Goal: Transaction & Acquisition: Purchase product/service

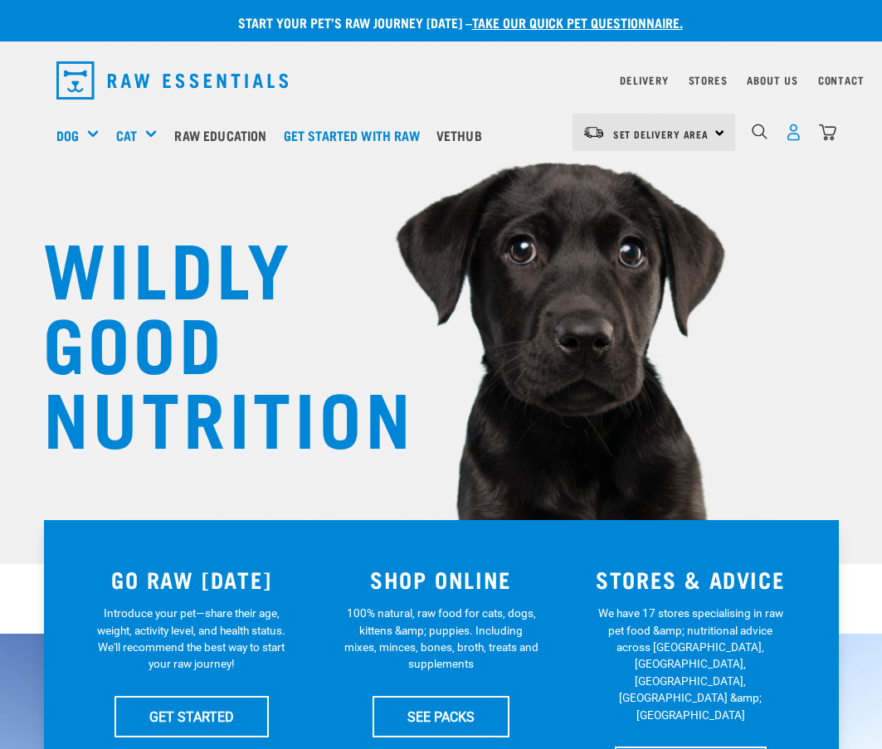
click at [800, 136] on img "dropdown navigation" at bounding box center [793, 132] width 17 height 17
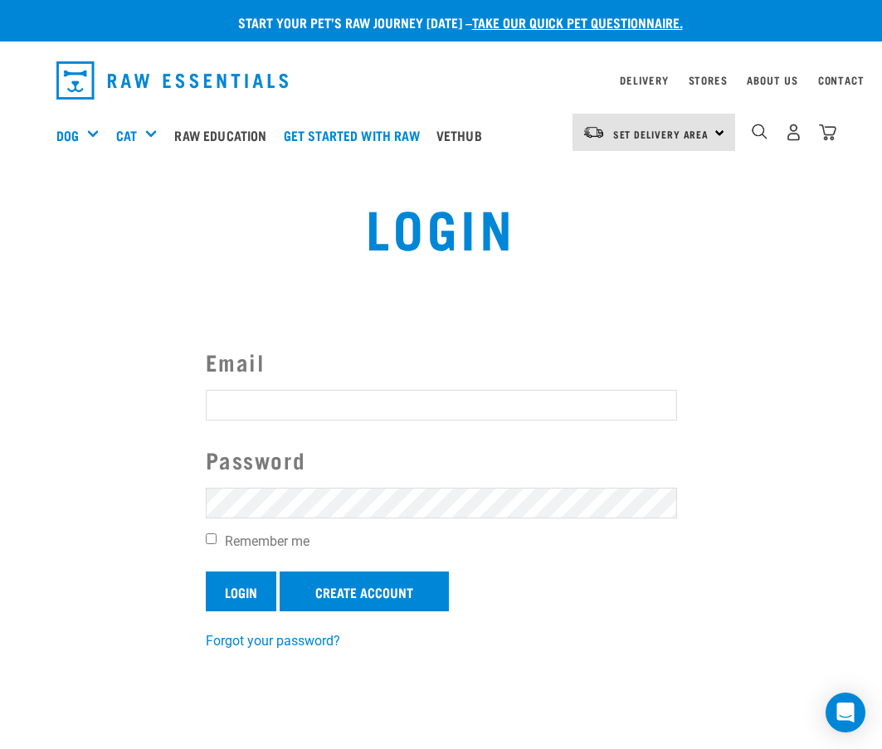
type input "nz@avangerve.com"
click at [229, 584] on input "Login" at bounding box center [241, 592] width 71 height 40
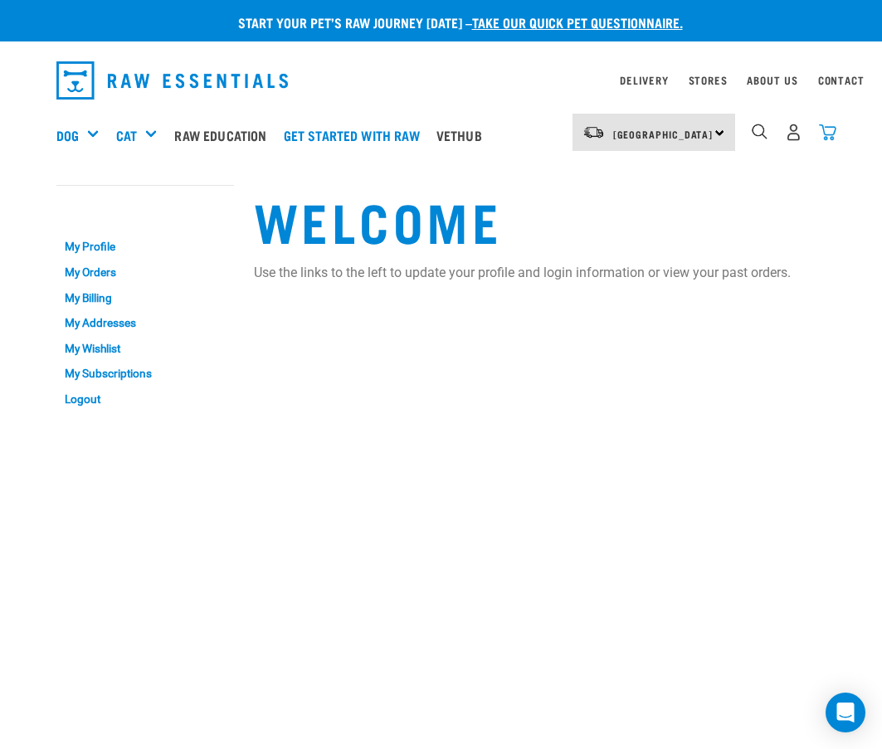
click at [832, 130] on img "dropdown navigation" at bounding box center [827, 132] width 17 height 17
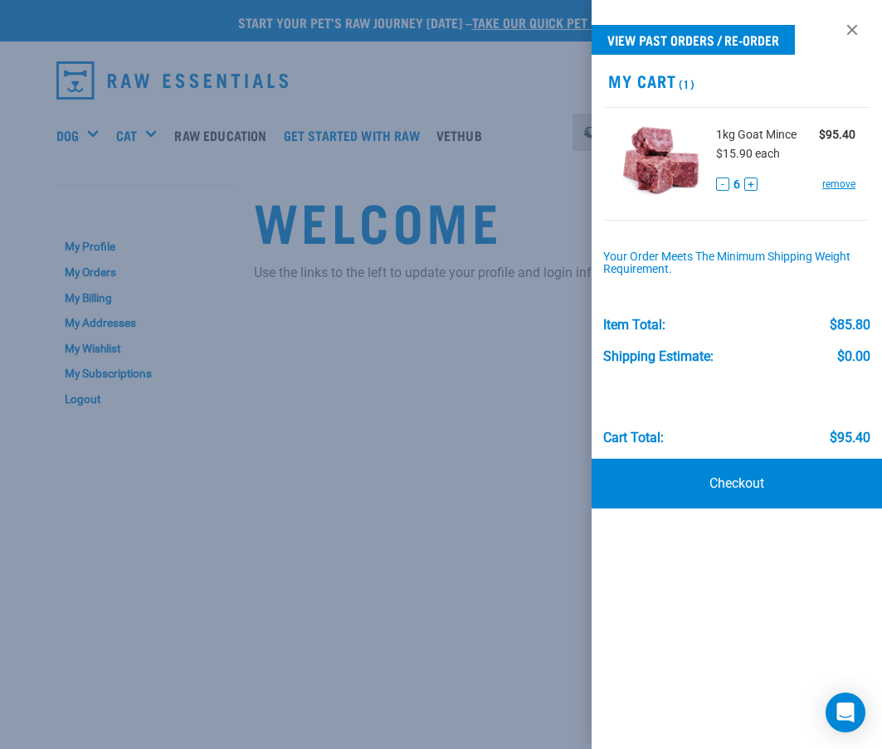
click at [269, 164] on div at bounding box center [441, 374] width 882 height 749
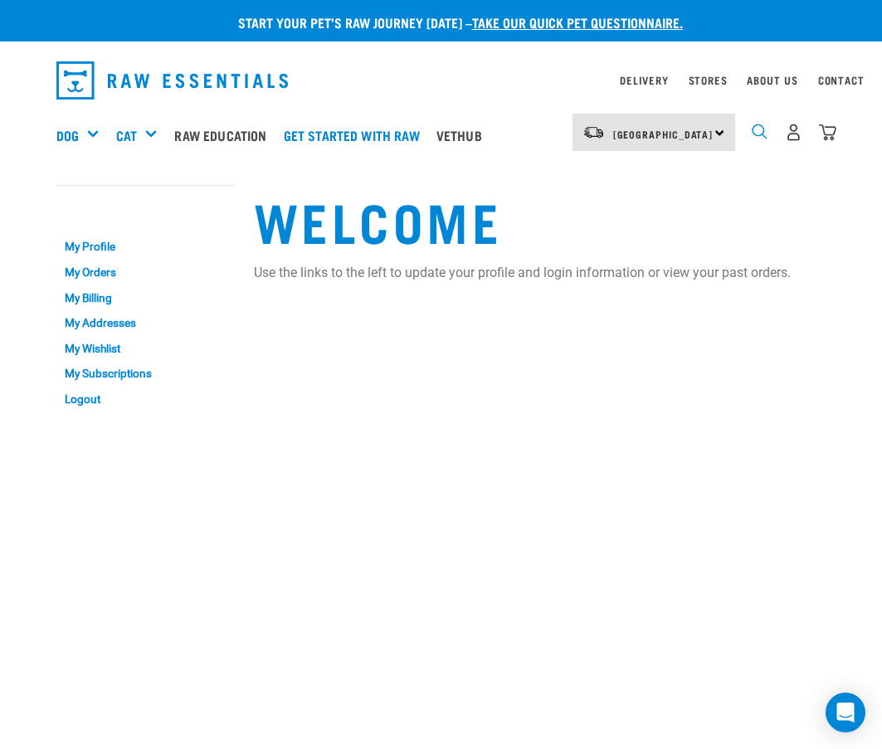
click at [754, 132] on img "dropdown navigation" at bounding box center [760, 132] width 16 height 16
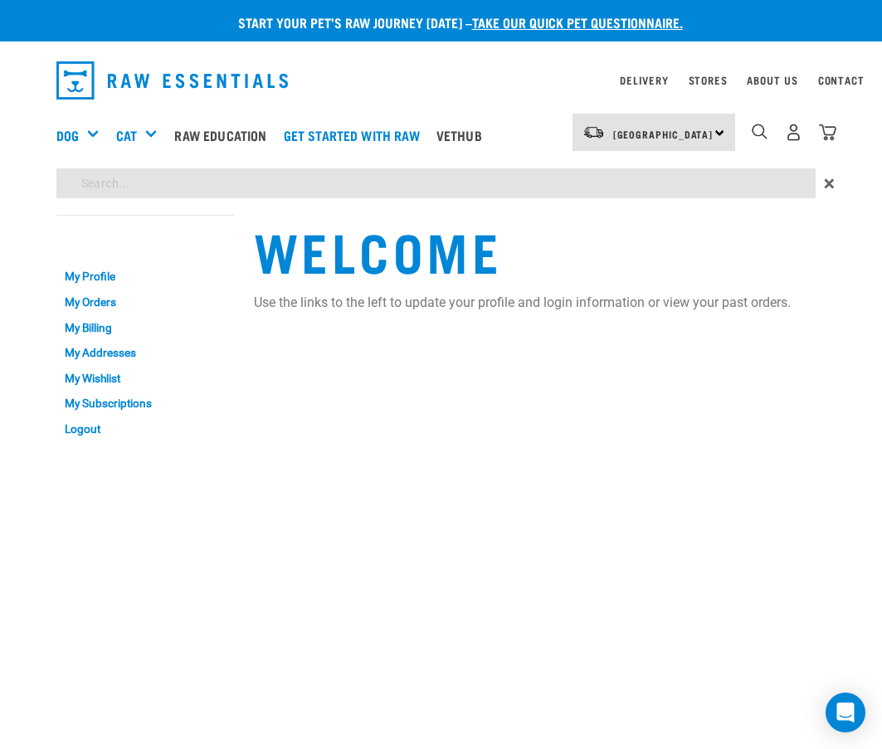
click at [341, 188] on div "Start your pet’s raw journey today – take our quick pet questionnaire. Delivery…" at bounding box center [441, 225] width 882 height 451
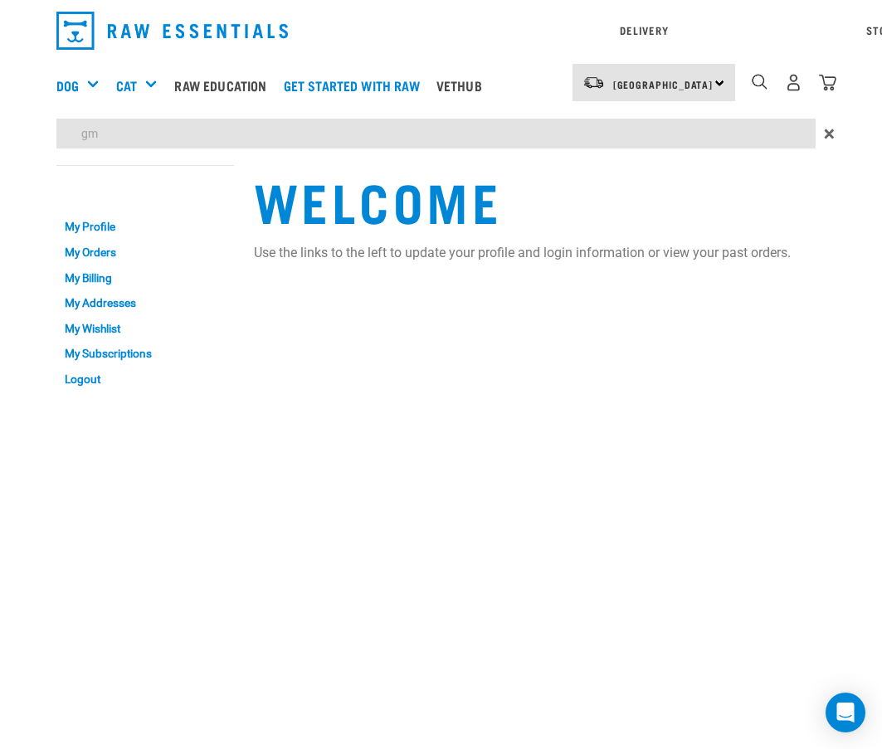
type input "g"
type input "vmx"
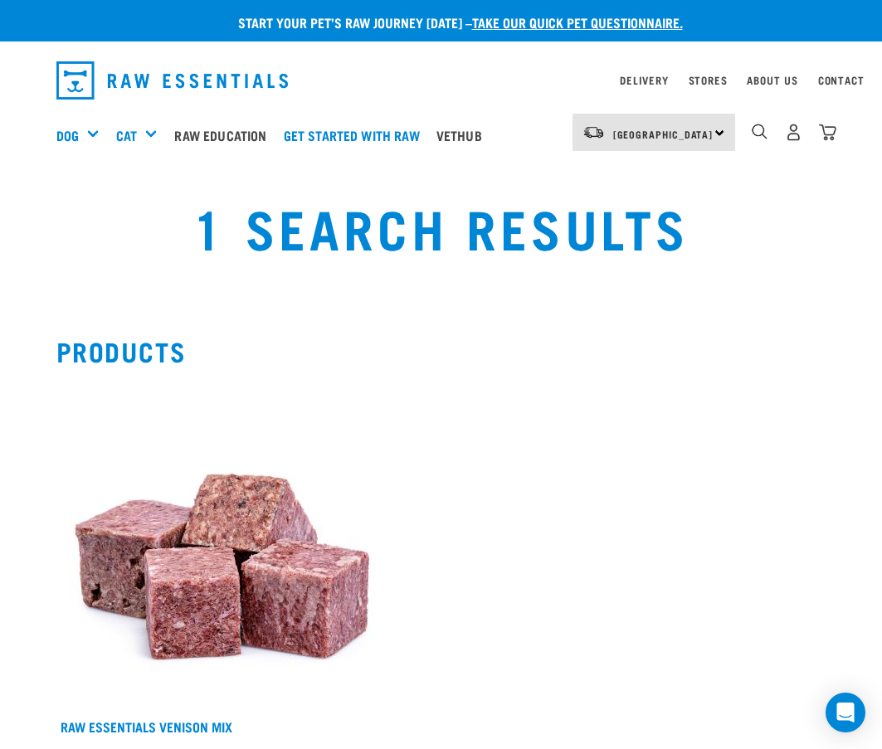
click at [144, 426] on img at bounding box center [222, 545] width 332 height 332
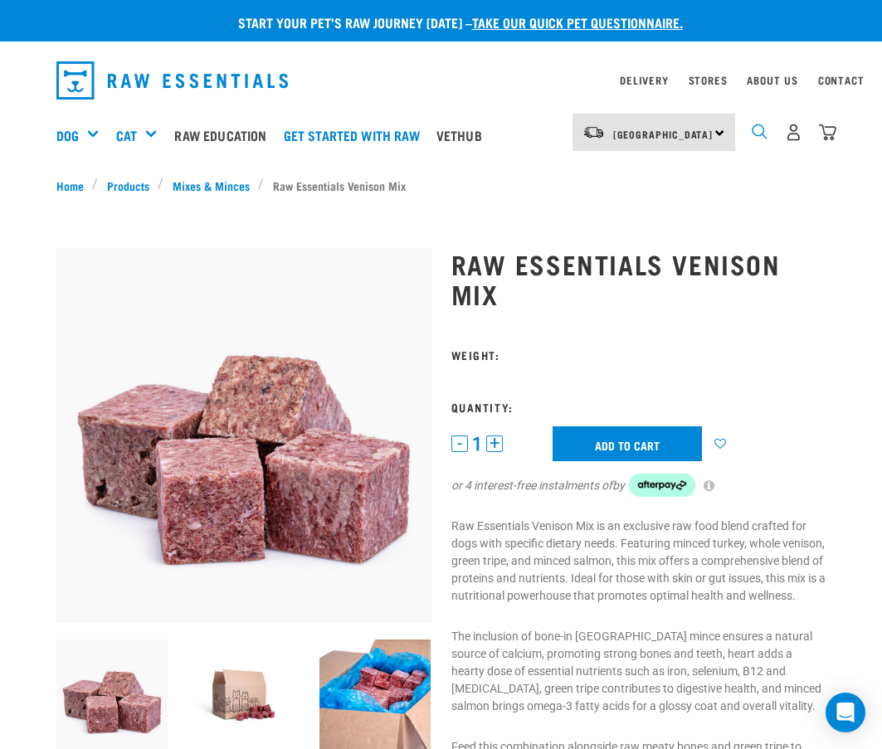
click at [762, 135] on img "dropdown navigation" at bounding box center [760, 132] width 16 height 16
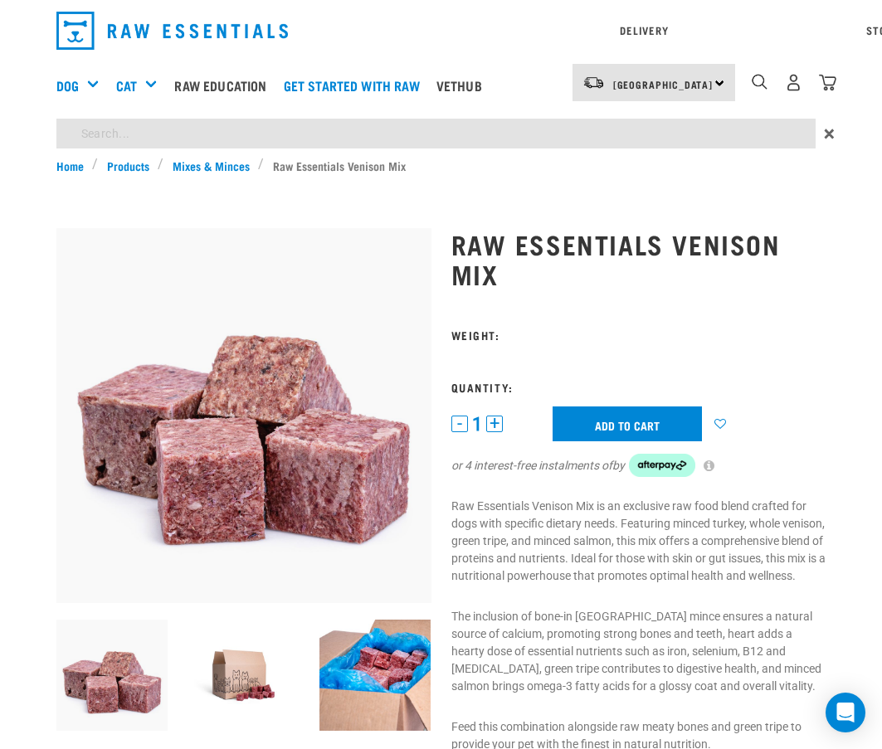
type input "gmx"
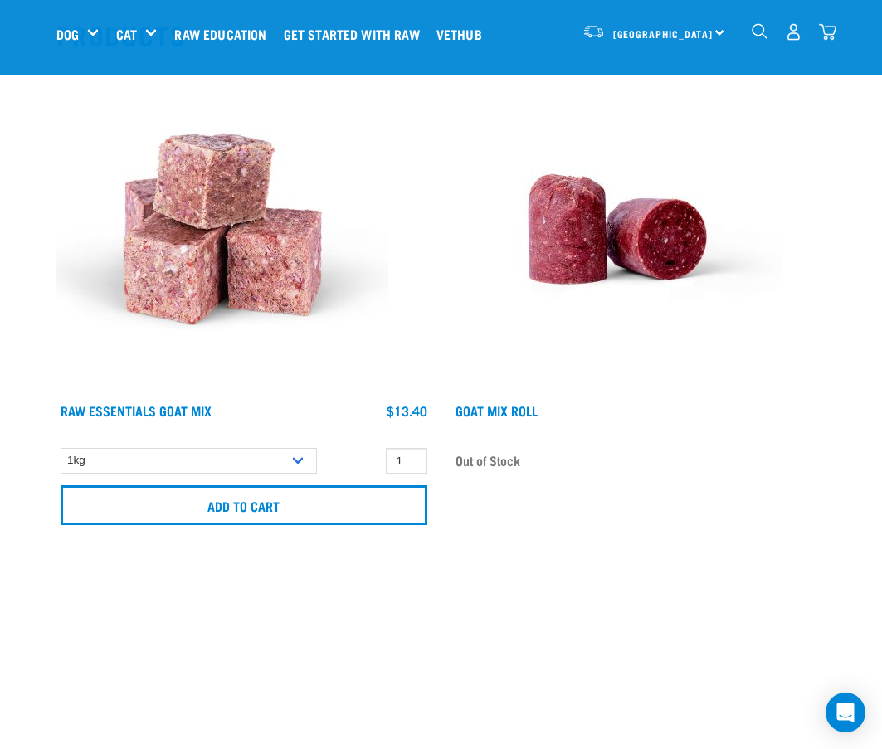
scroll to position [249, 0]
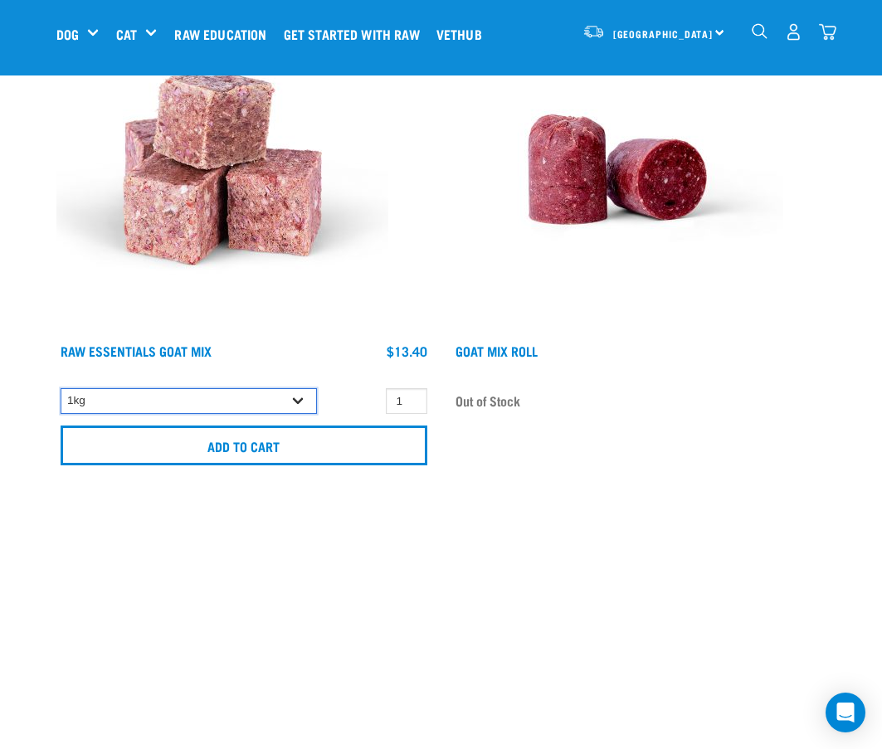
click at [304, 402] on select "1kg 3kg" at bounding box center [189, 401] width 256 height 26
select select "337219"
click at [61, 388] on select "1kg 3kg" at bounding box center [189, 401] width 256 height 26
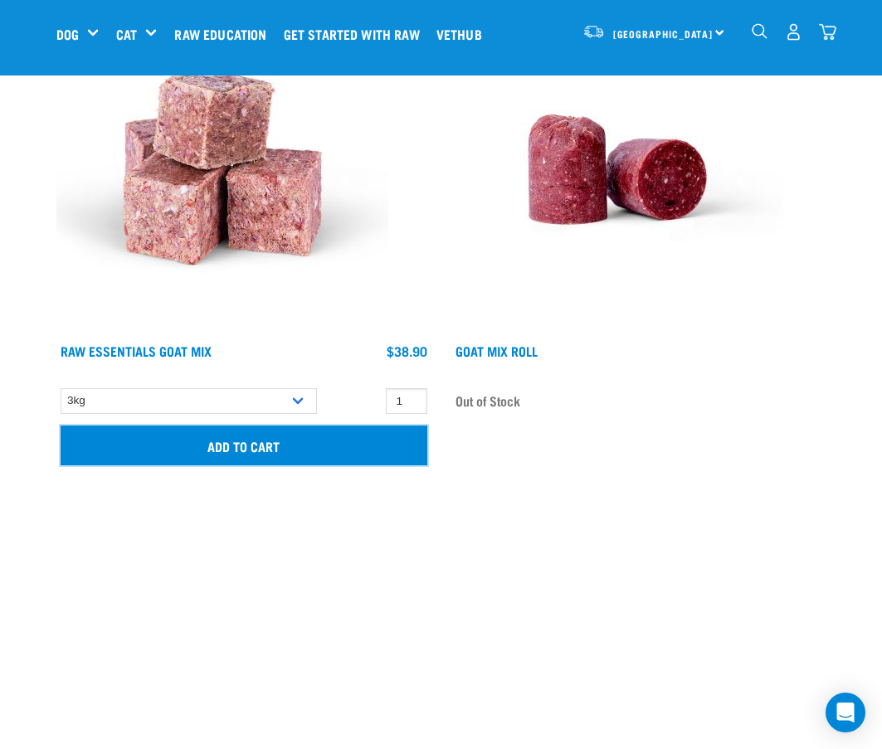
click at [265, 446] on input "Add to cart" at bounding box center [244, 446] width 367 height 40
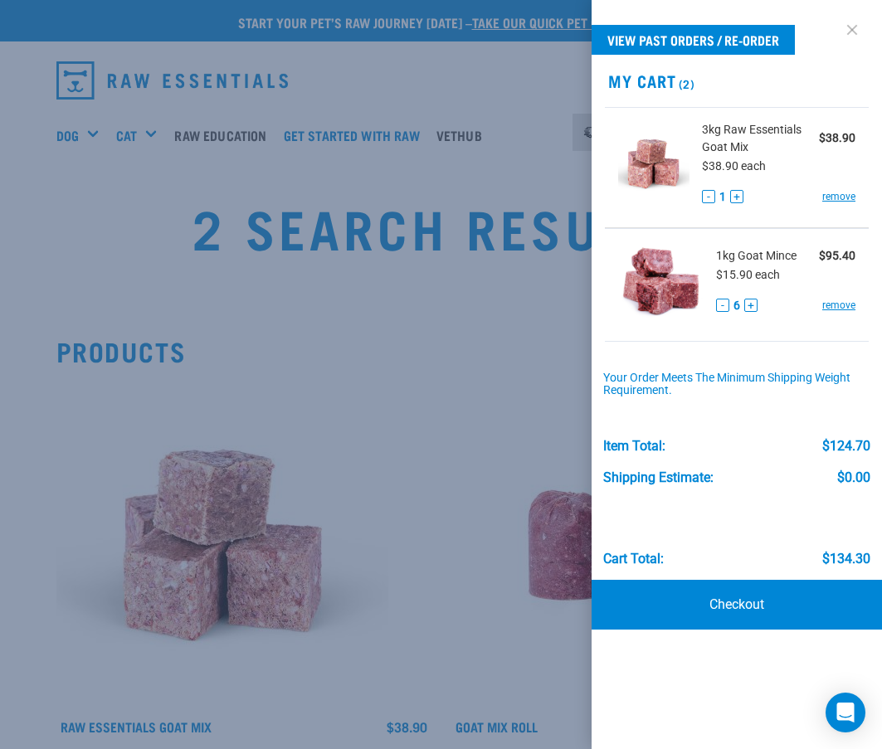
click at [856, 29] on link at bounding box center [852, 30] width 27 height 27
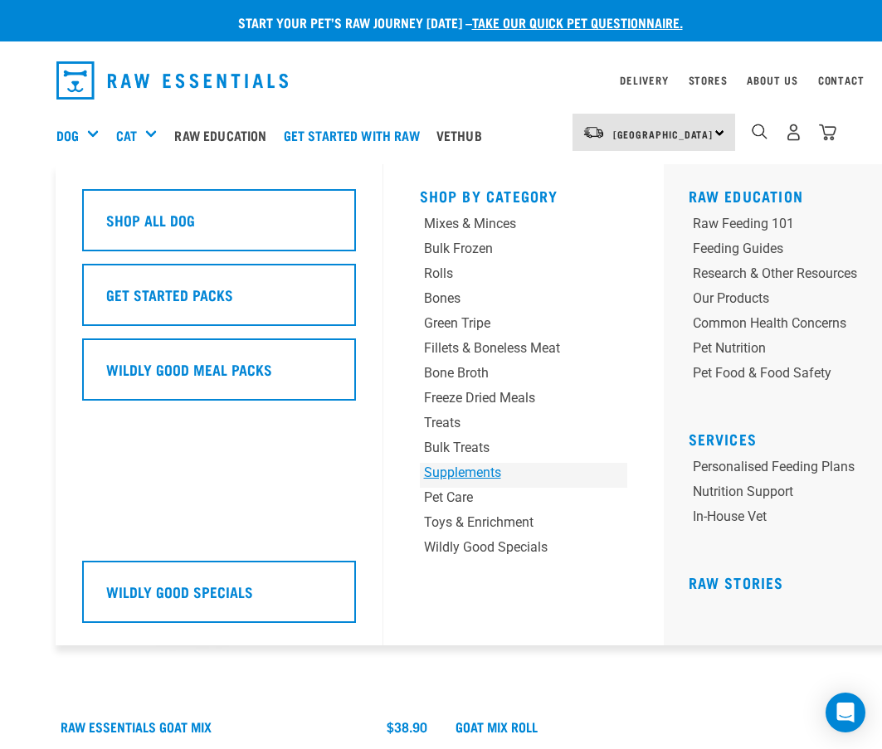
click at [478, 476] on div "Supplements" at bounding box center [505, 473] width 163 height 20
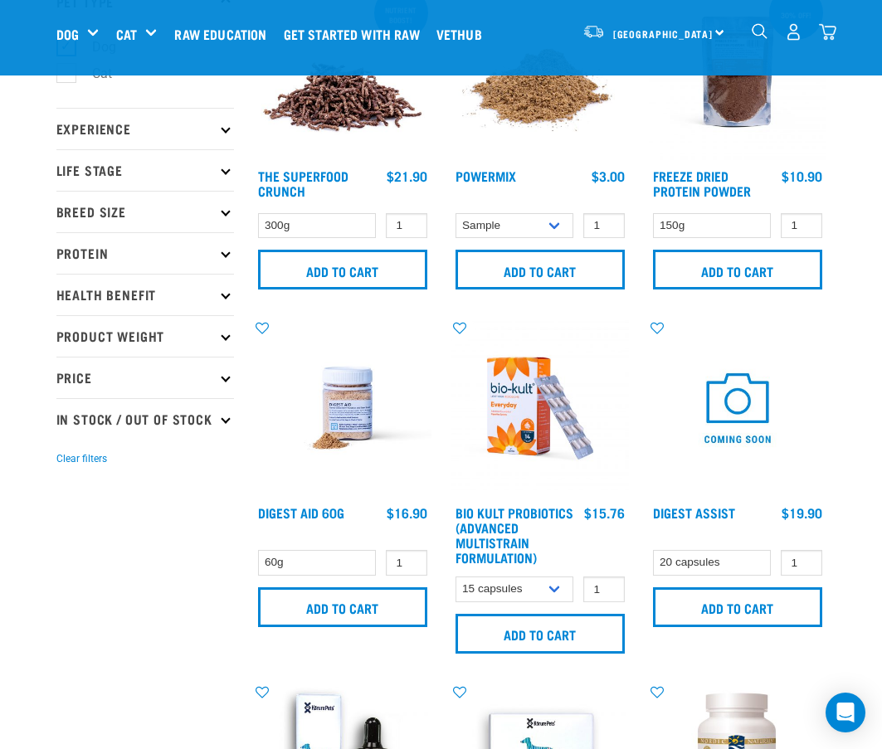
scroll to position [166, 0]
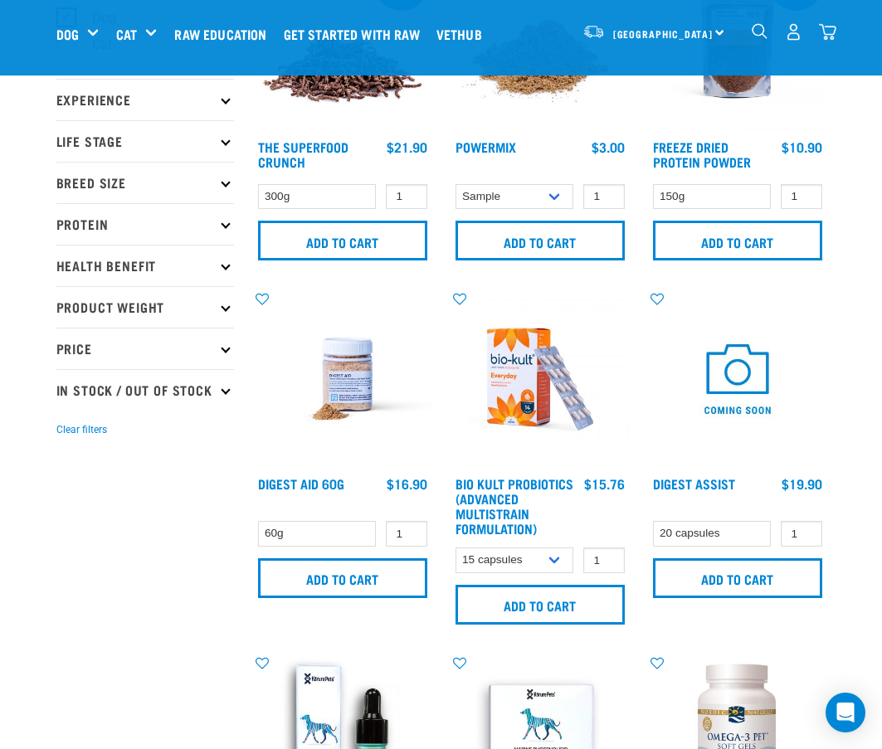
click at [345, 385] on img at bounding box center [343, 379] width 178 height 178
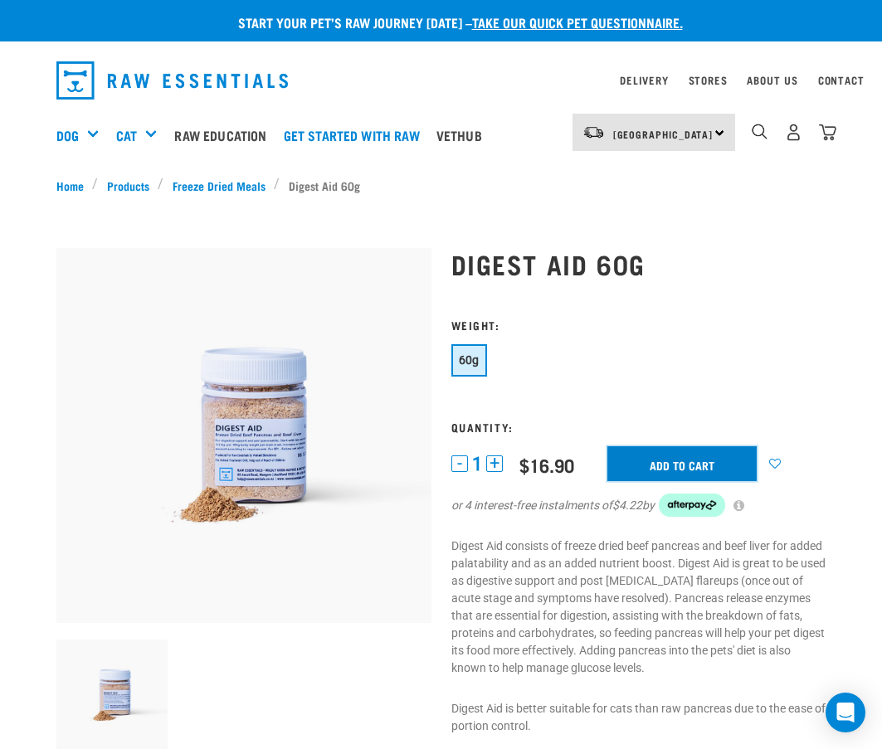
click at [660, 461] on input "Add to cart" at bounding box center [681, 463] width 149 height 35
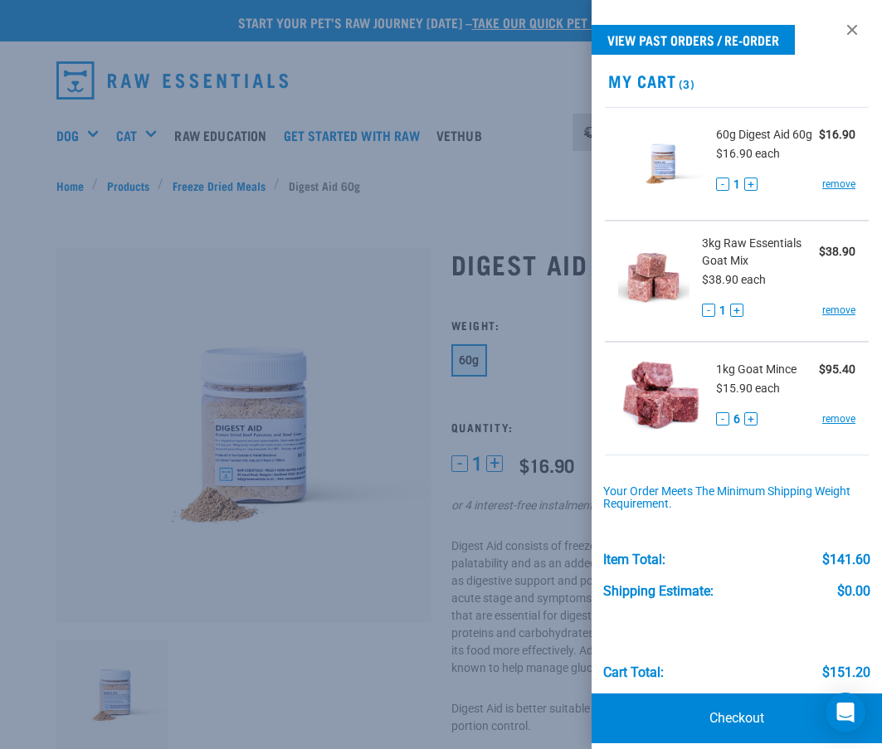
click at [93, 135] on div at bounding box center [441, 374] width 882 height 749
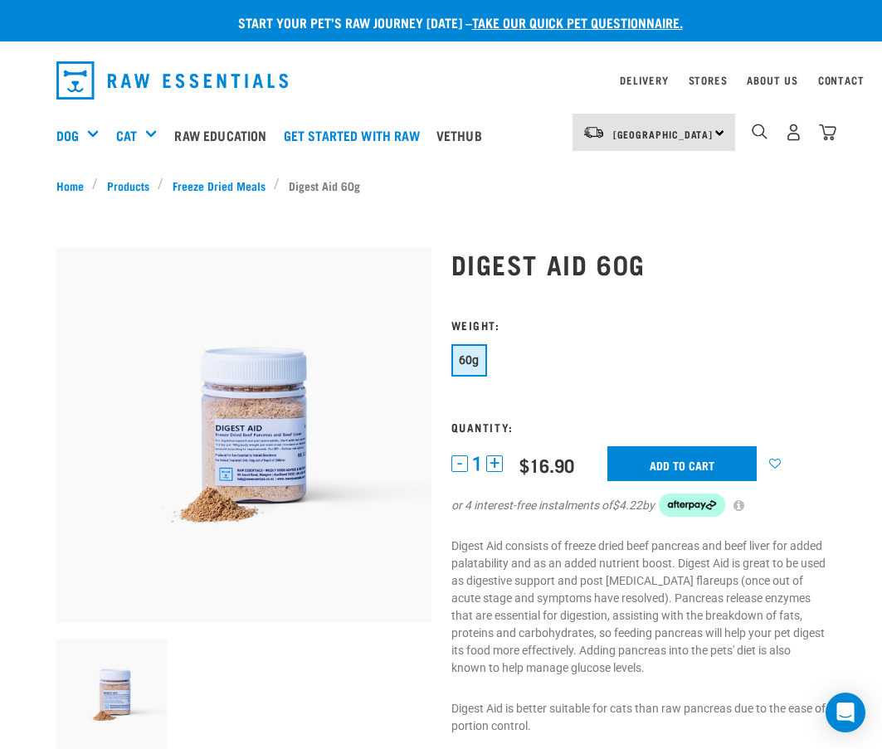
click at [93, 135] on div "Dog" at bounding box center [84, 135] width 56 height 66
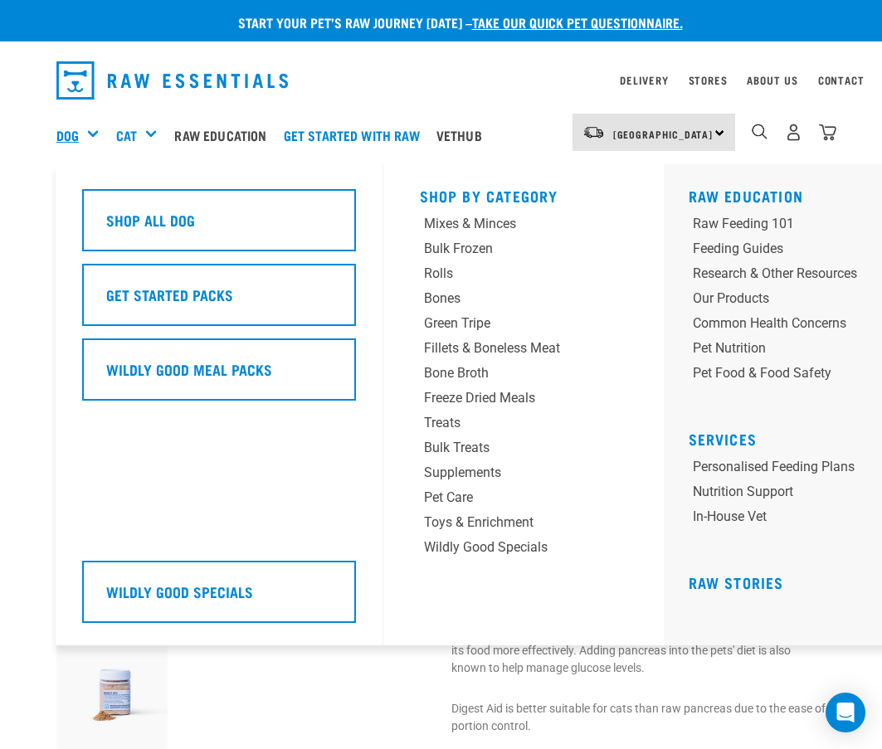
click at [68, 131] on link "Dog" at bounding box center [67, 135] width 22 height 20
click at [475, 477] on div "Supplements" at bounding box center [505, 473] width 163 height 20
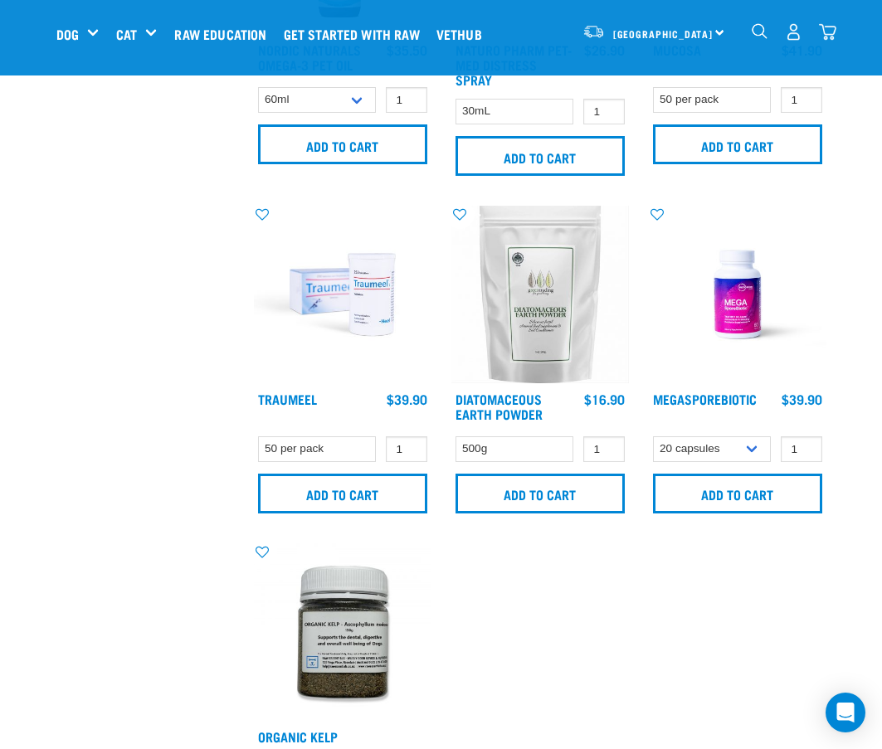
scroll to position [1411, 0]
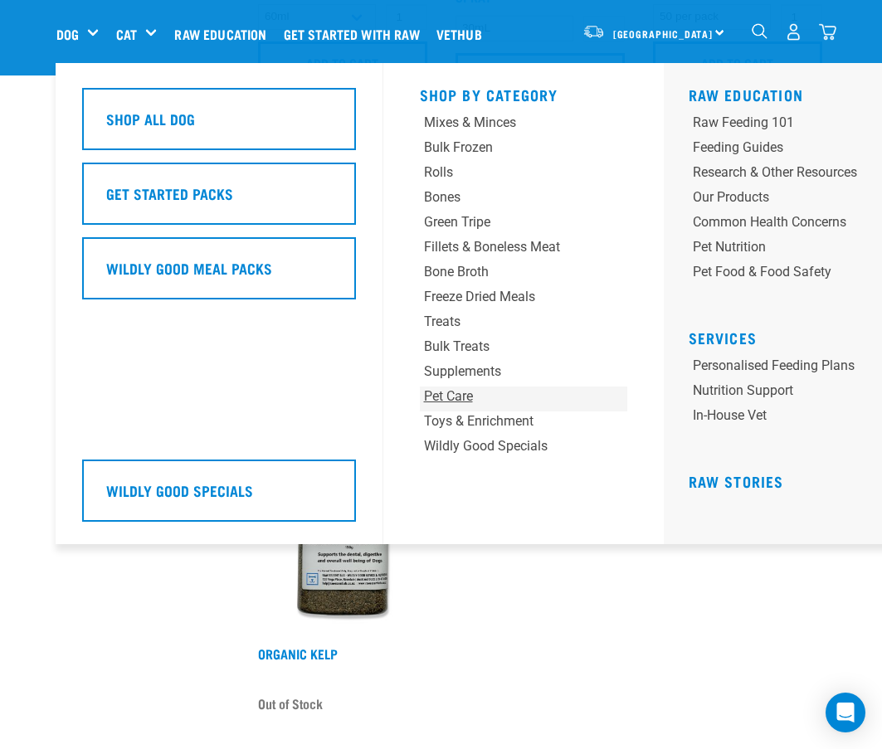
click at [440, 398] on div "Pet Care" at bounding box center [505, 397] width 163 height 20
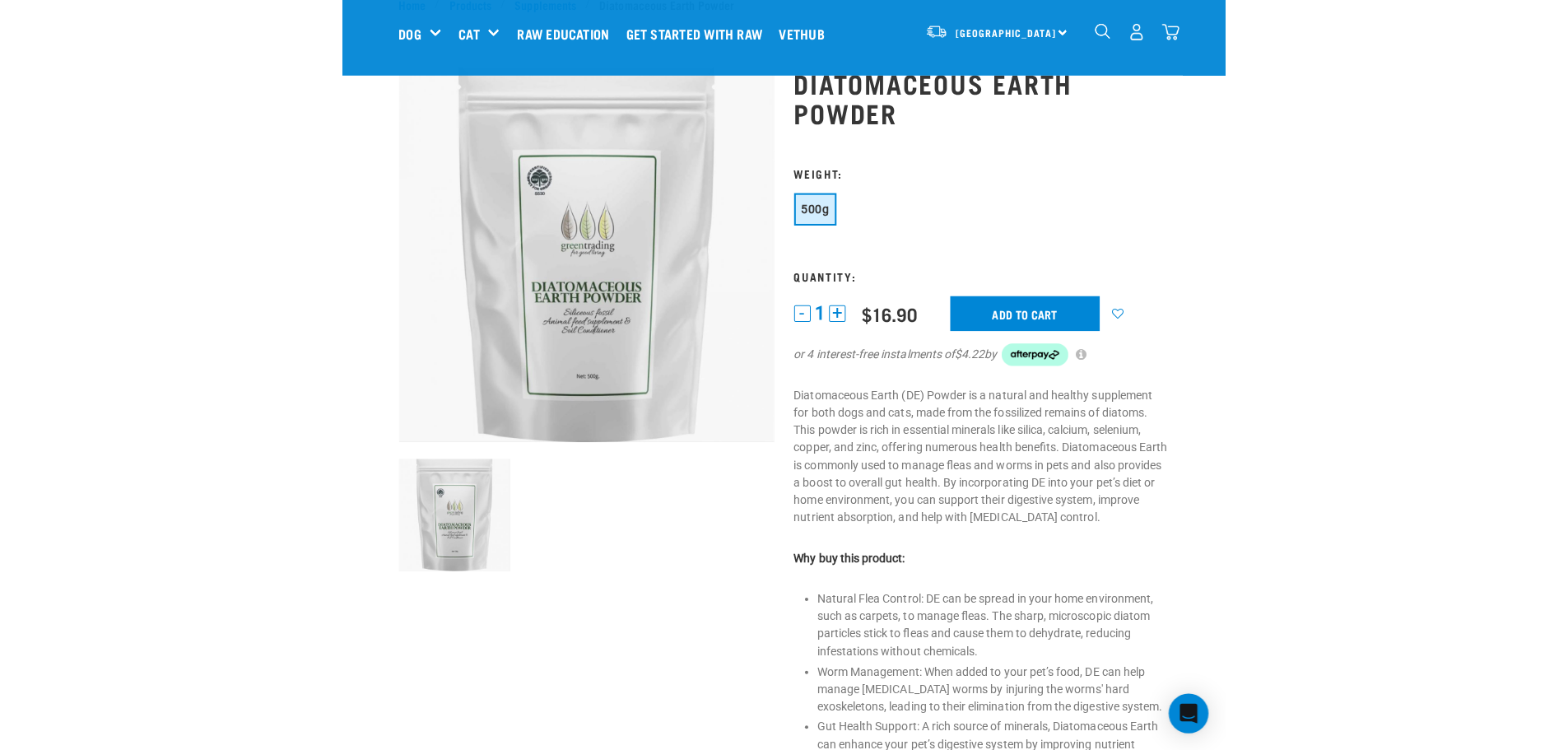
scroll to position [165, 0]
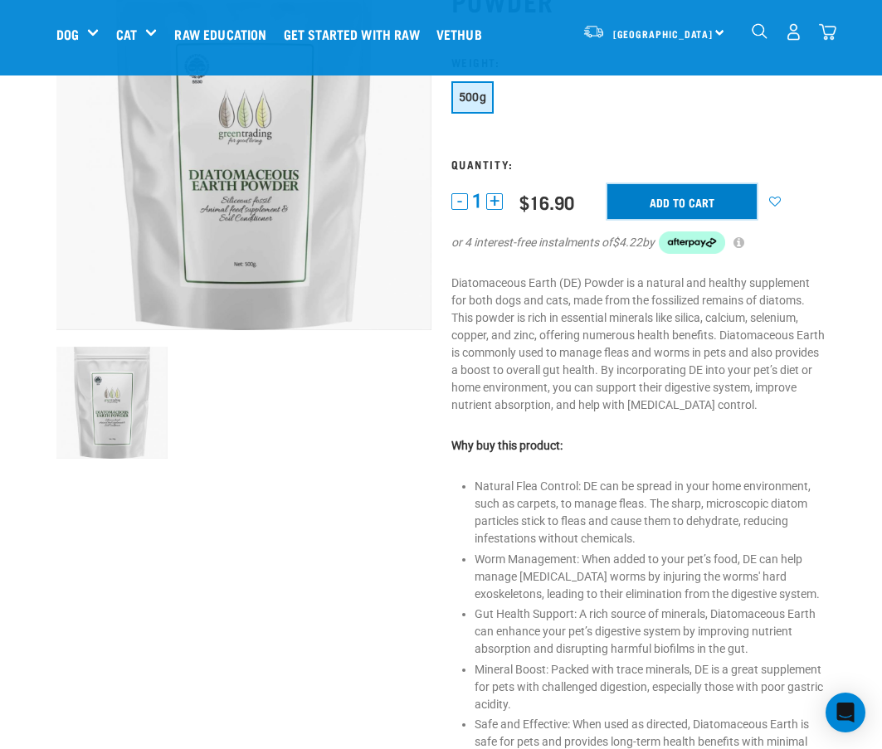
click at [663, 207] on input "Add to cart" at bounding box center [681, 201] width 149 height 35
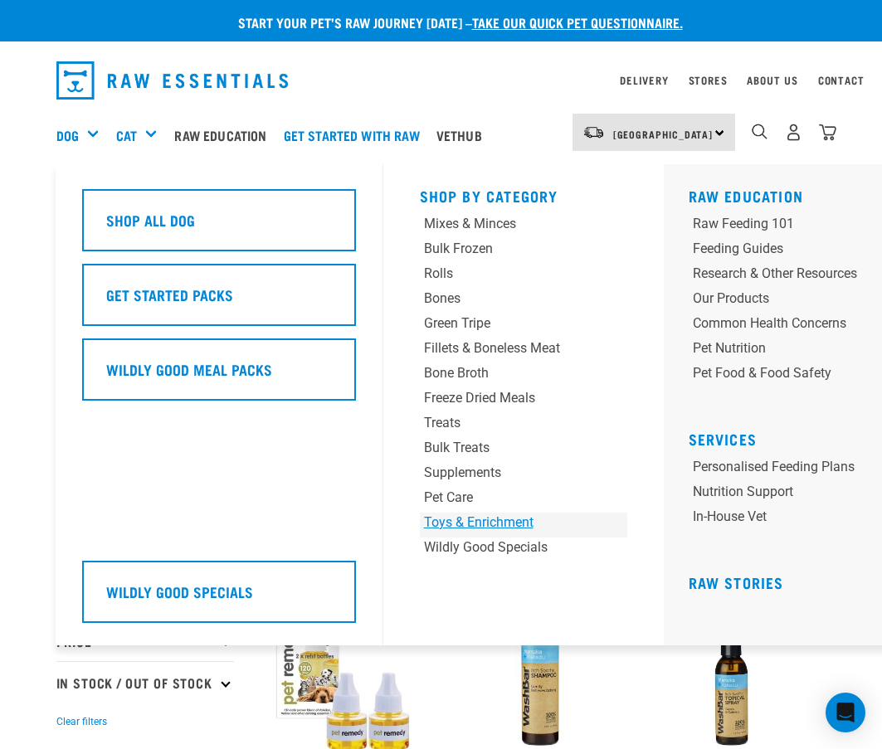
click at [474, 525] on div "Toys & Enrichment" at bounding box center [505, 523] width 163 height 20
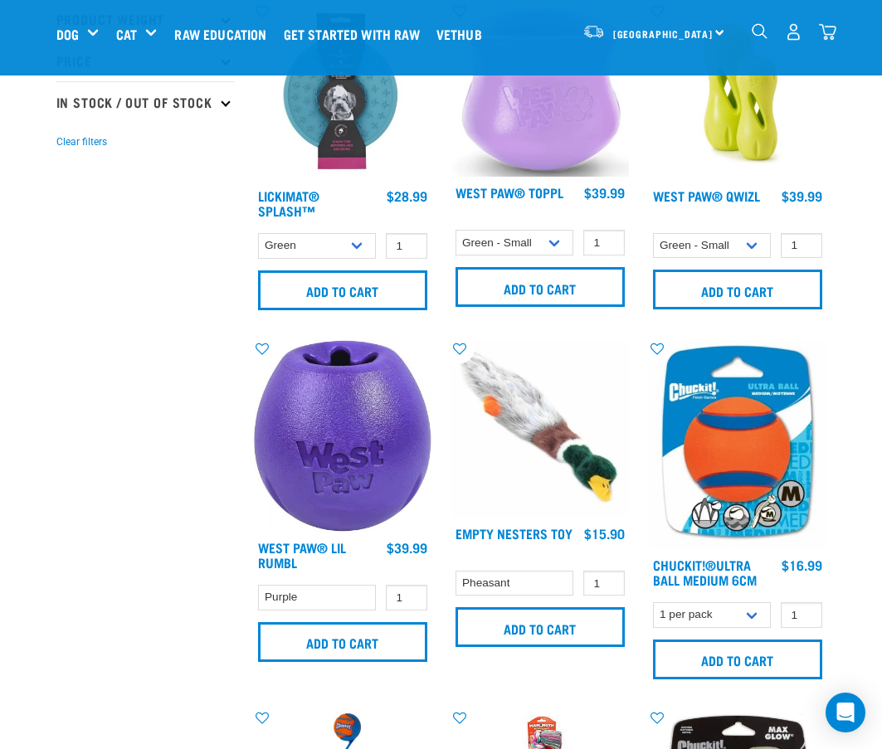
scroll to position [415, 0]
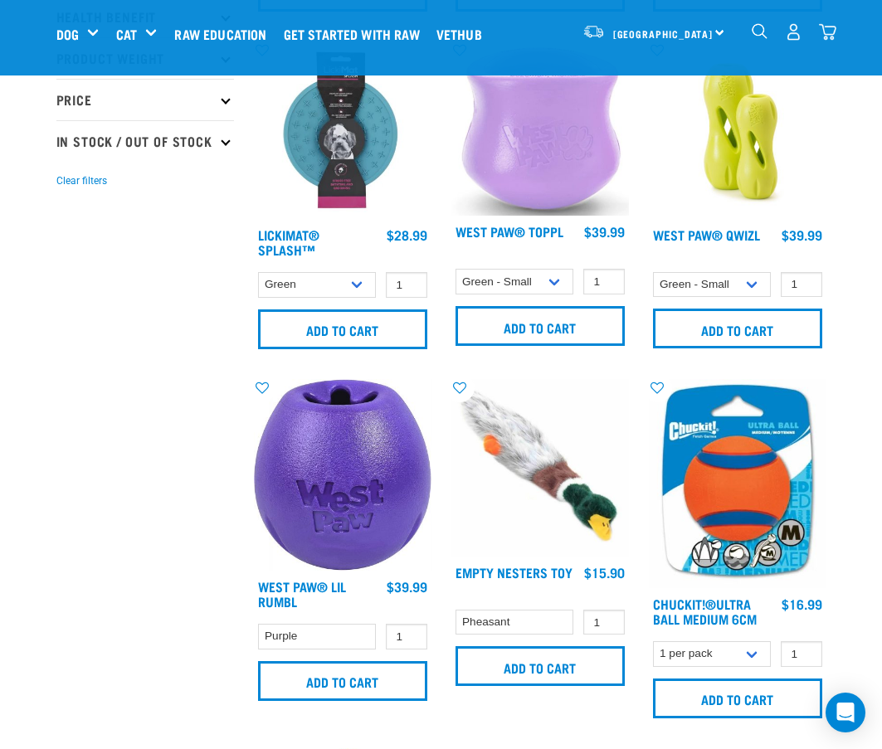
click at [827, 28] on img "dropdown navigation" at bounding box center [827, 31] width 17 height 17
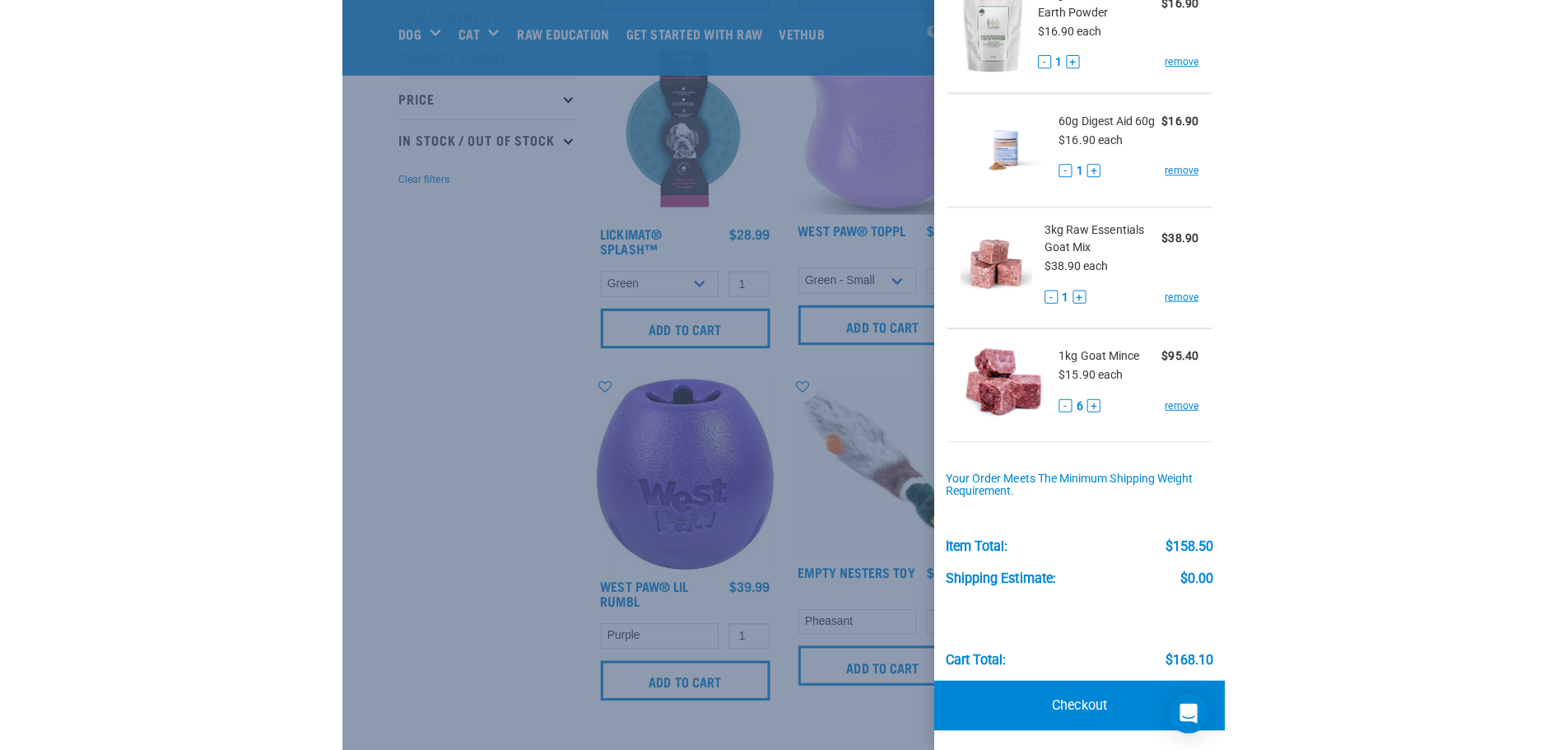
scroll to position [576, 0]
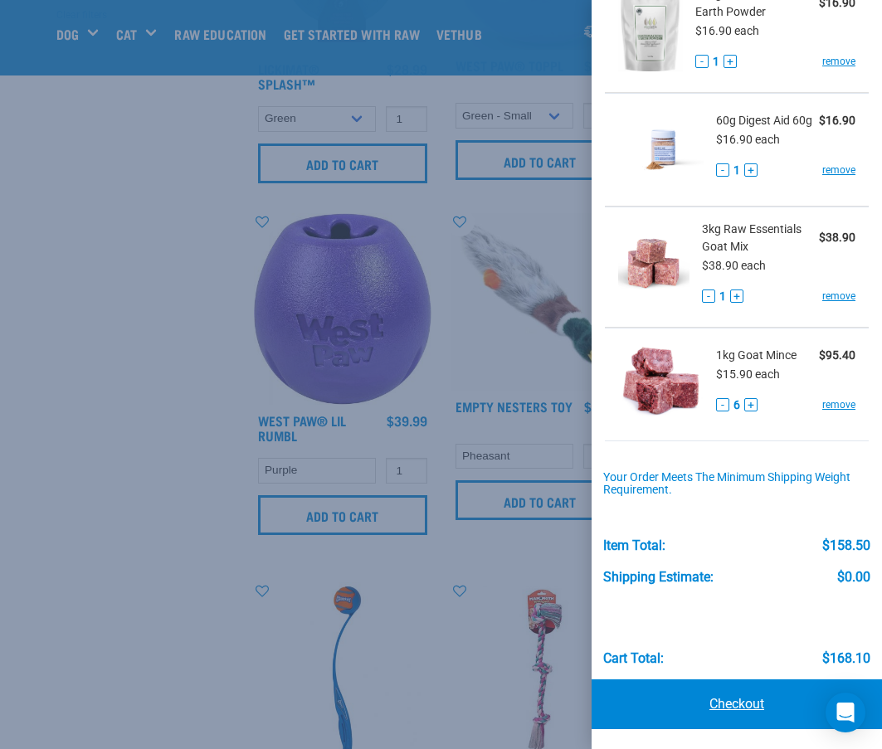
click at [711, 704] on link "Checkout" at bounding box center [737, 705] width 290 height 50
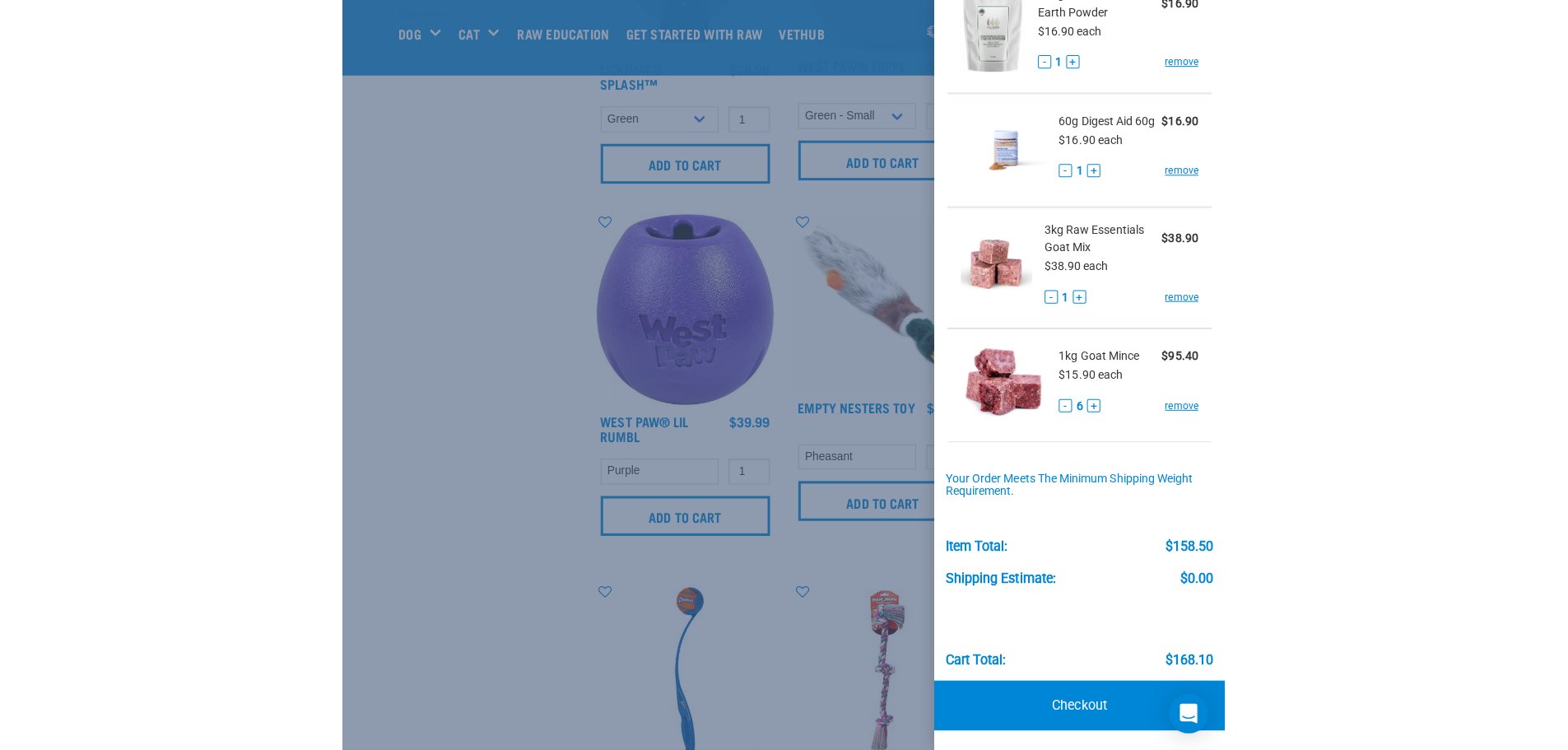
scroll to position [99, 0]
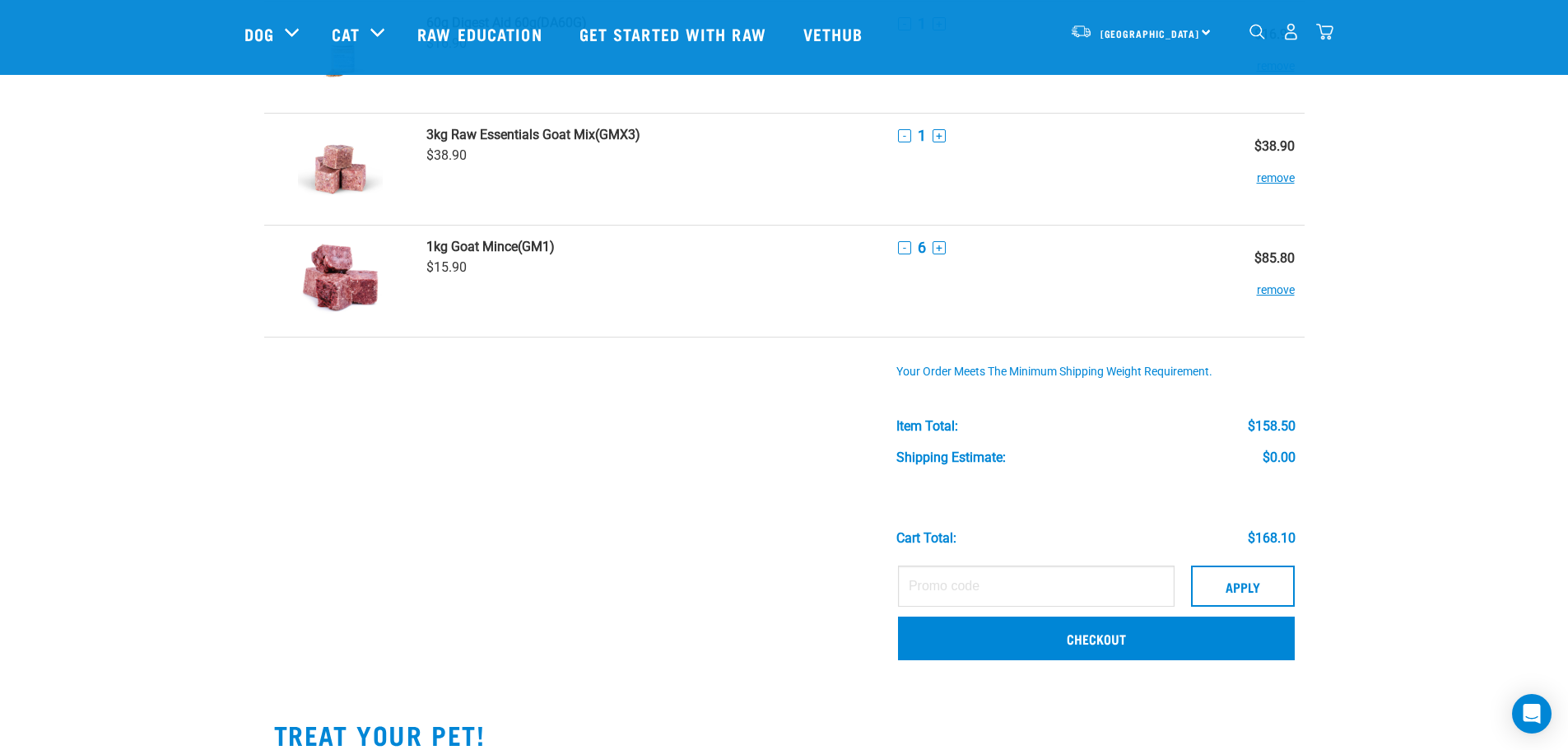
scroll to position [329, 0]
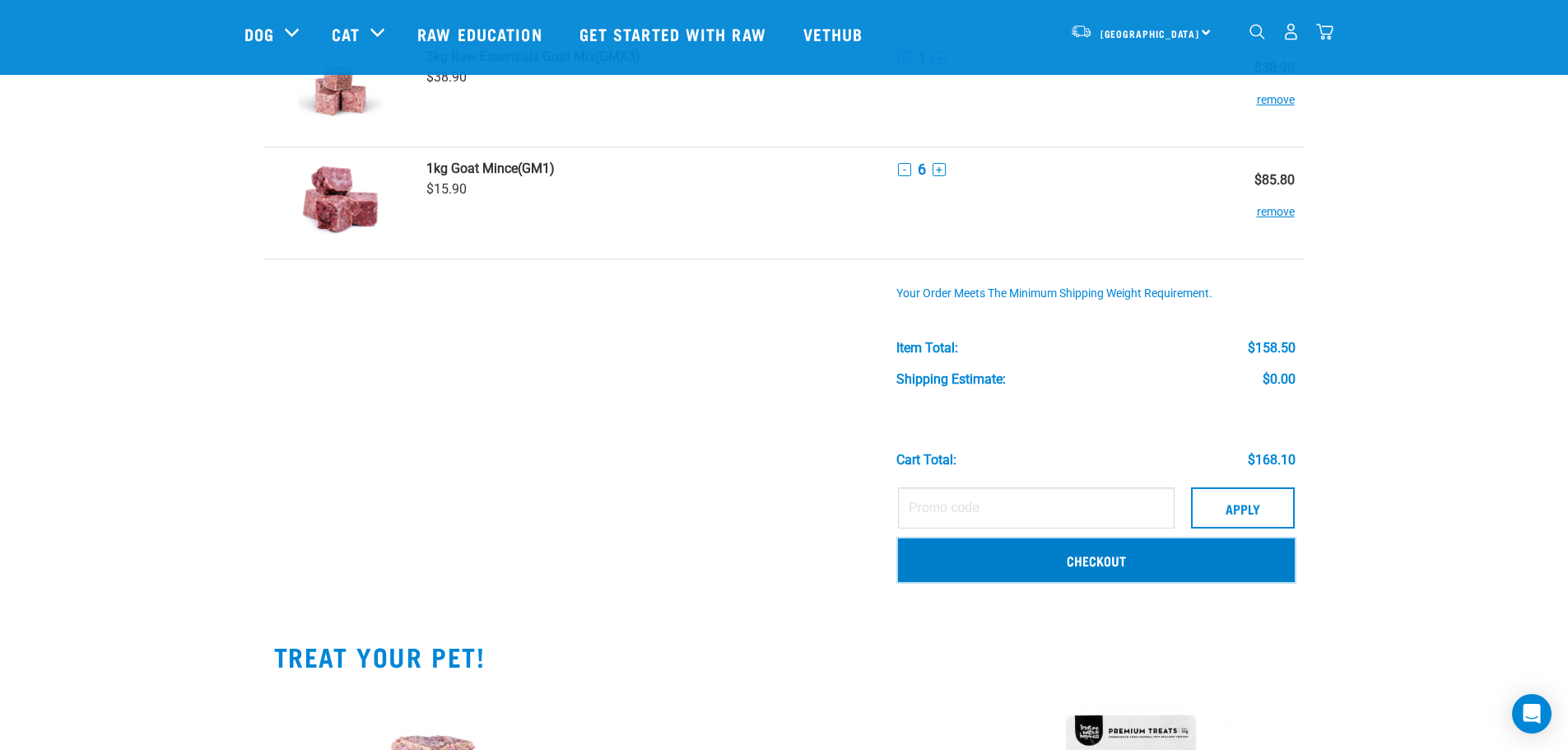
click at [1087, 563] on link "Checkout" at bounding box center [1096, 560] width 397 height 43
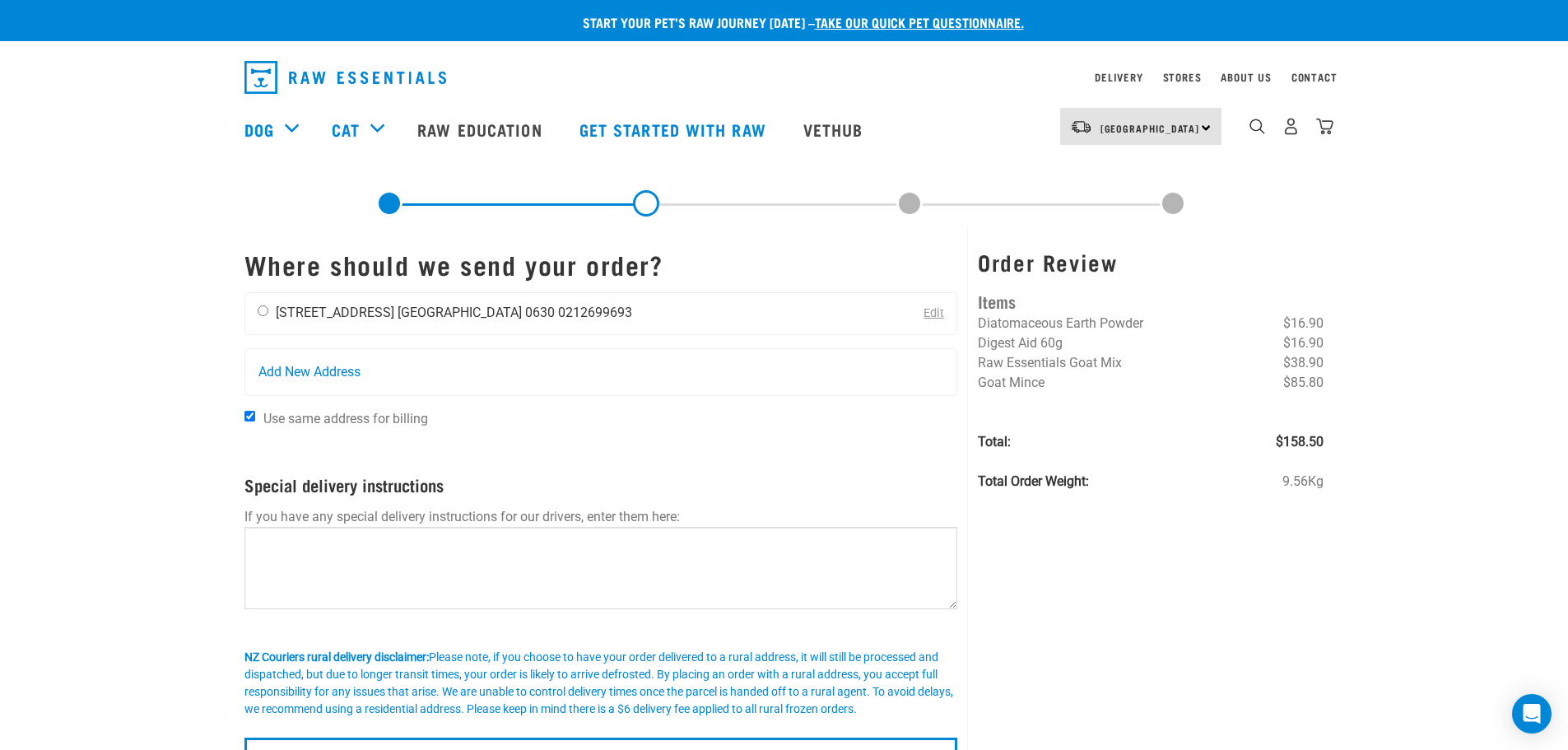
click at [266, 312] on input "radio" at bounding box center [263, 311] width 11 height 11
radio input "true"
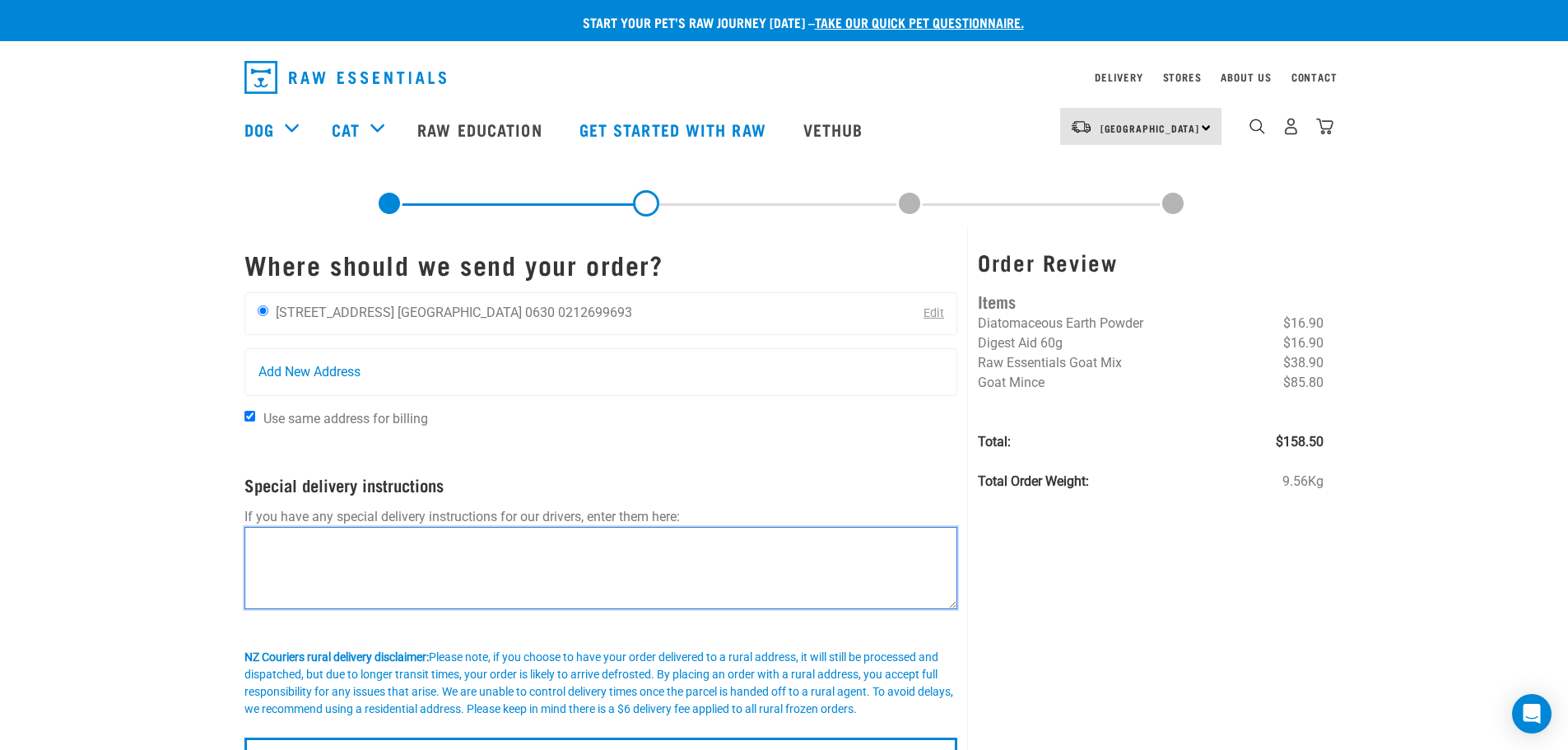
click at [304, 556] on textarea at bounding box center [600, 567] width 713 height 82
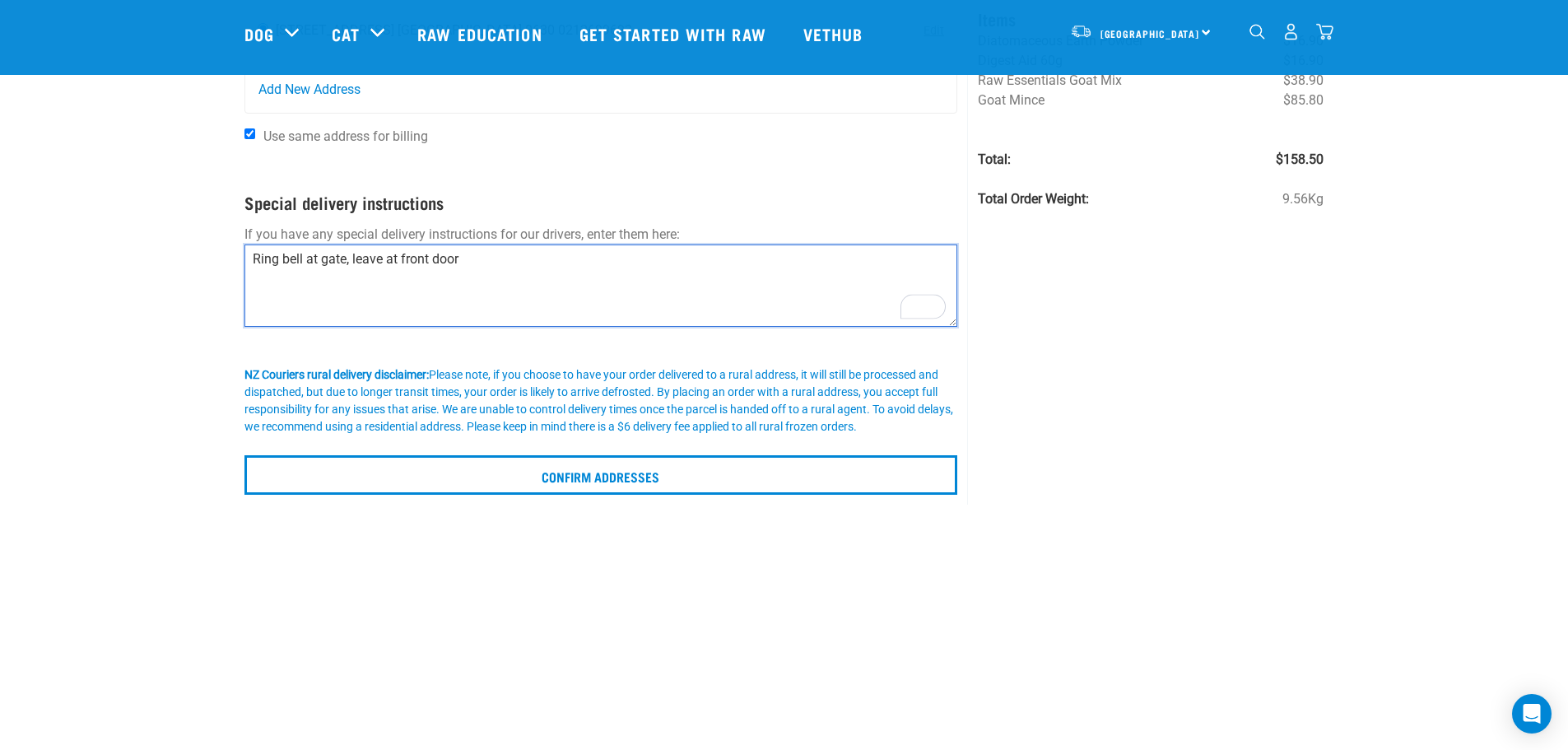
scroll to position [165, 0]
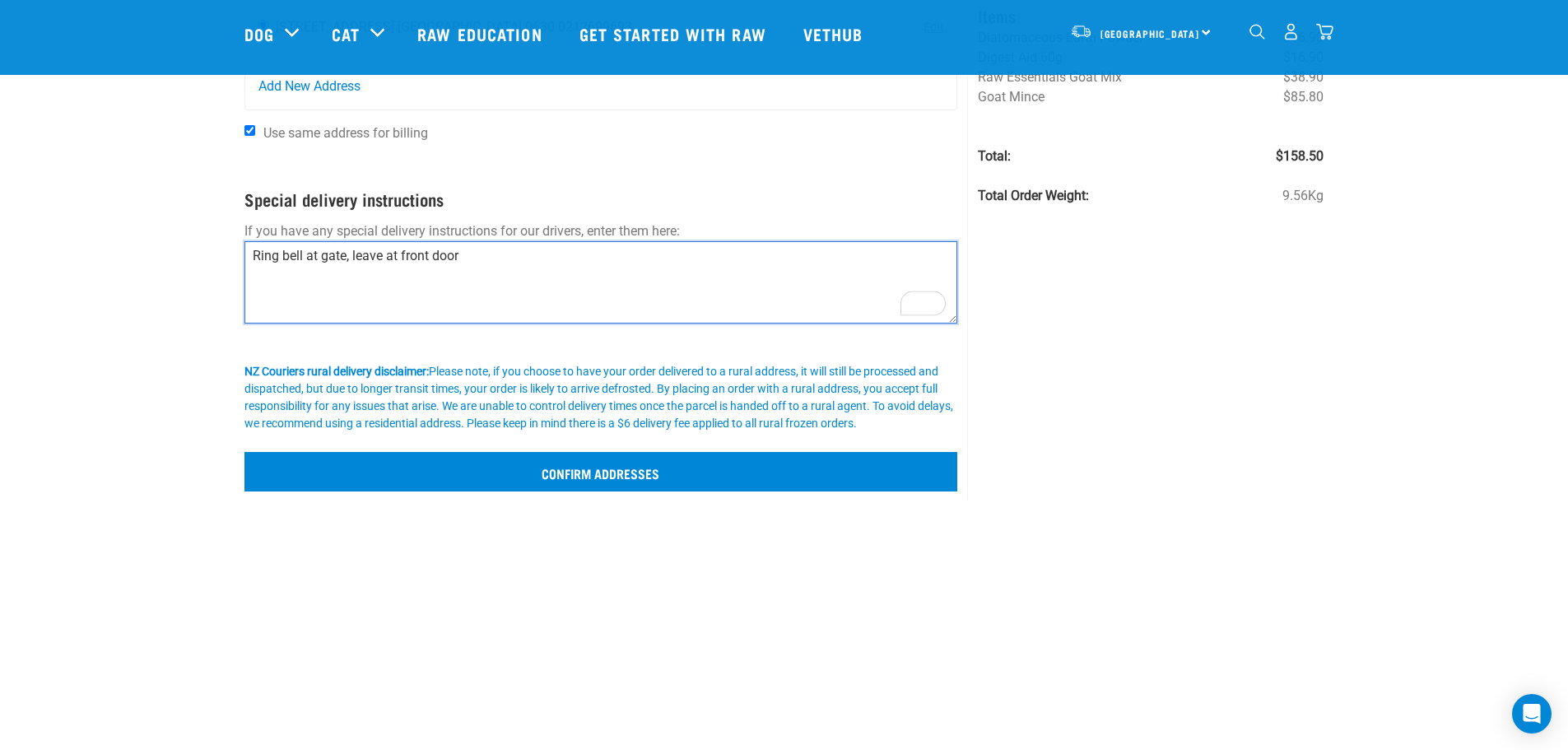
type textarea "Ring bell at gate, leave at front door"
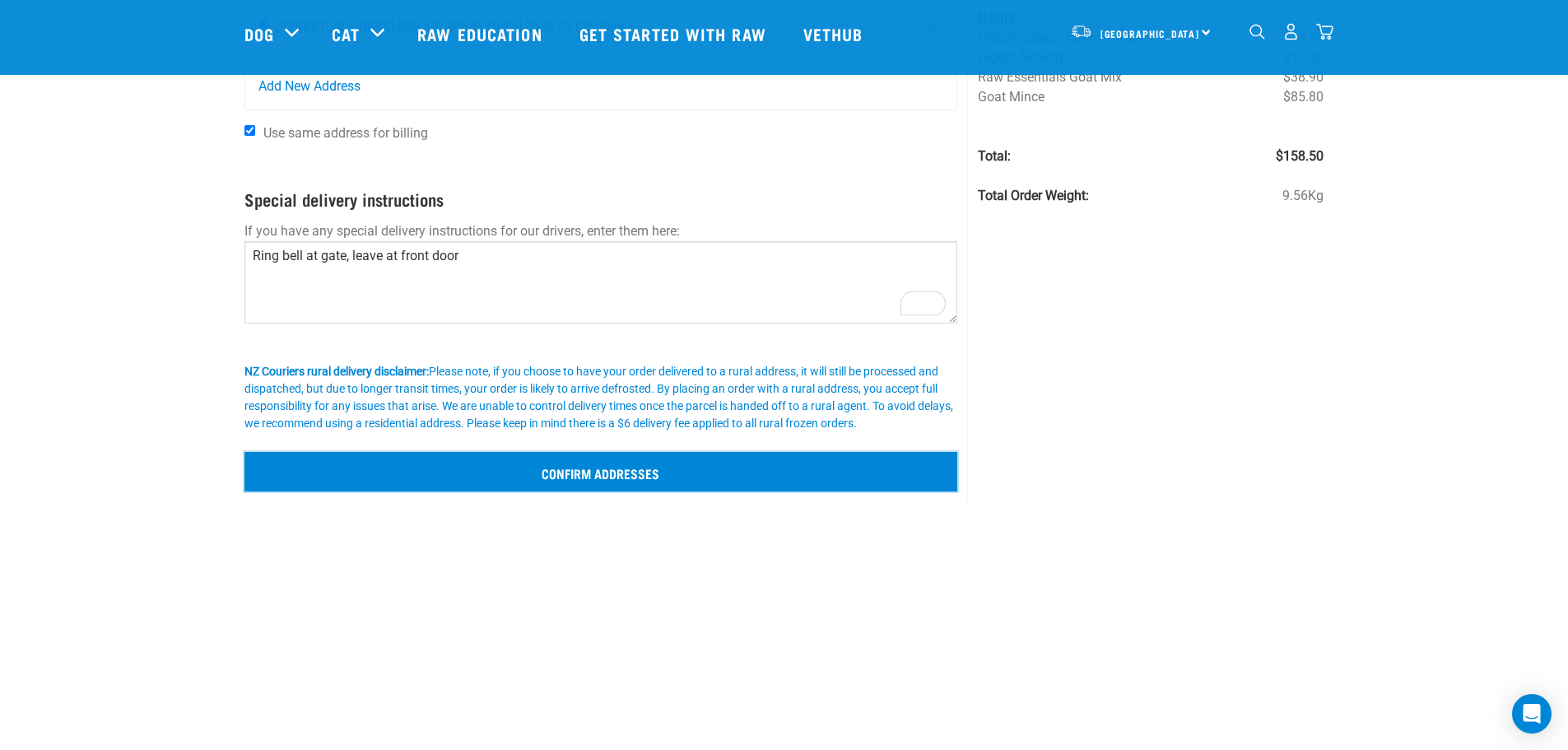
click at [518, 473] on input "Confirm addresses" at bounding box center [600, 472] width 713 height 40
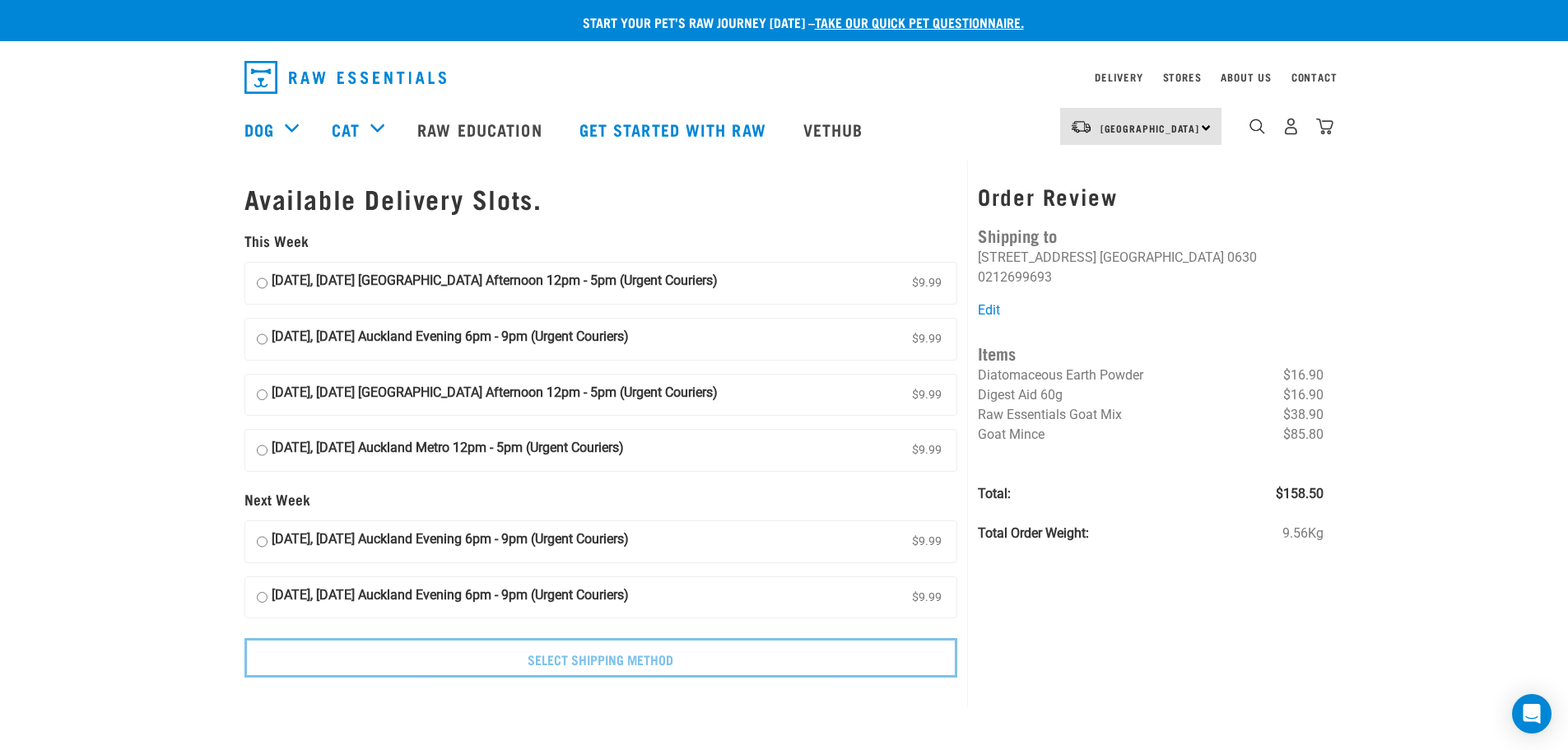
click at [263, 338] on input "19 September, Friday Auckland Evening 6pm - 9pm (Urgent Couriers) $9.99" at bounding box center [262, 338] width 11 height 25
radio input "true"
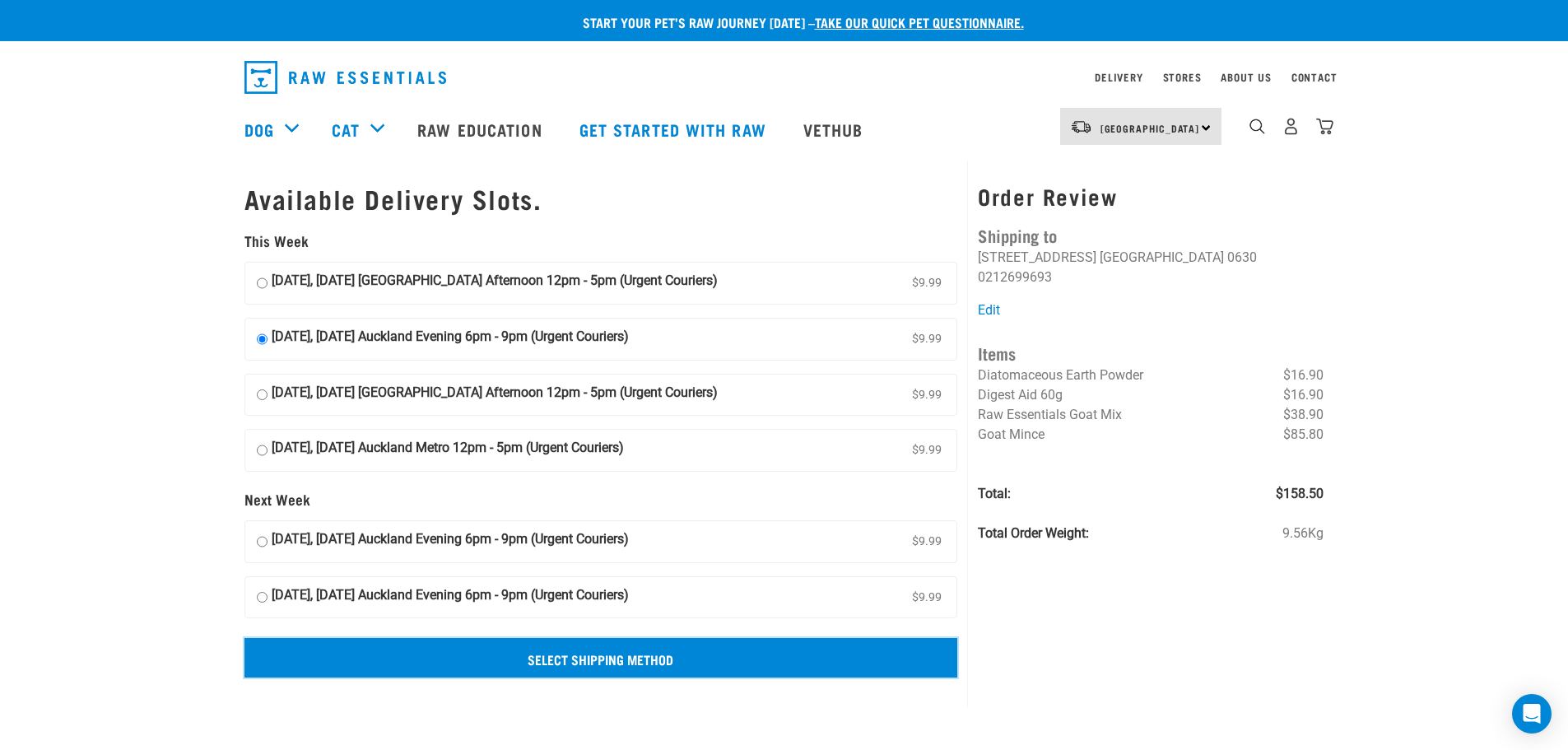
click at [616, 666] on input "Select Shipping Method" at bounding box center [600, 658] width 713 height 40
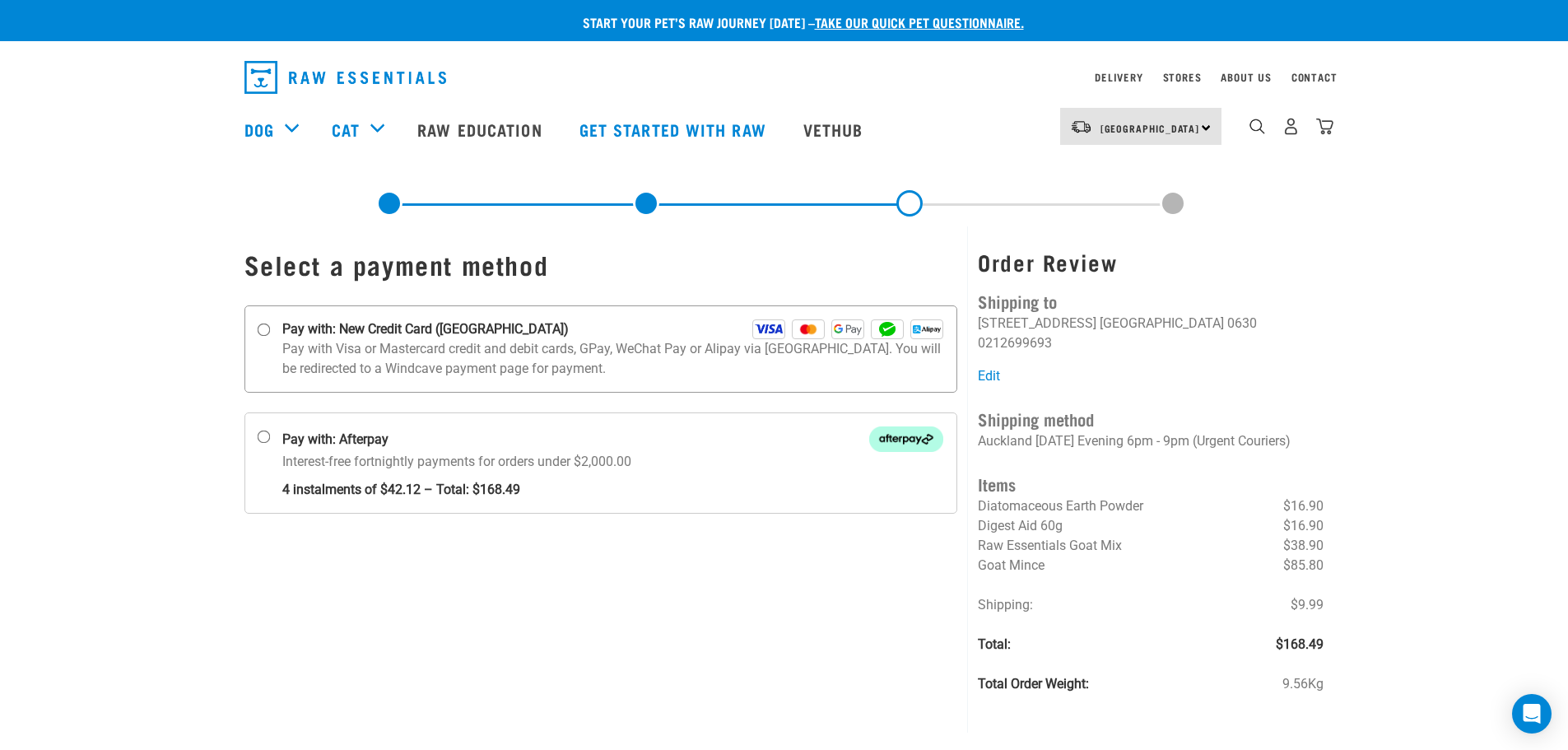
click at [261, 330] on input "Pay with: New Credit Card ([GEOGRAPHIC_DATA])" at bounding box center [263, 329] width 13 height 13
radio input "true"
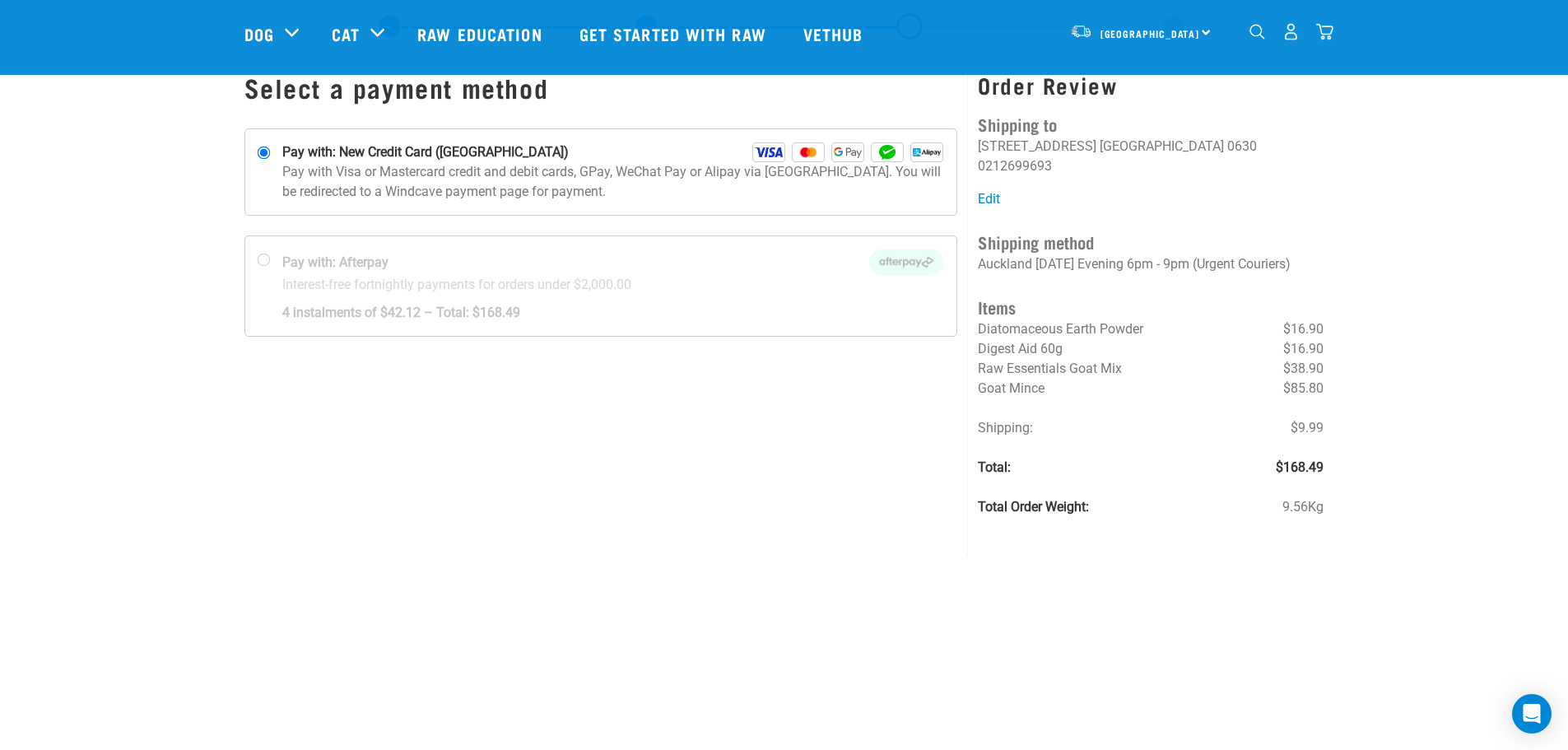
scroll to position [165, 0]
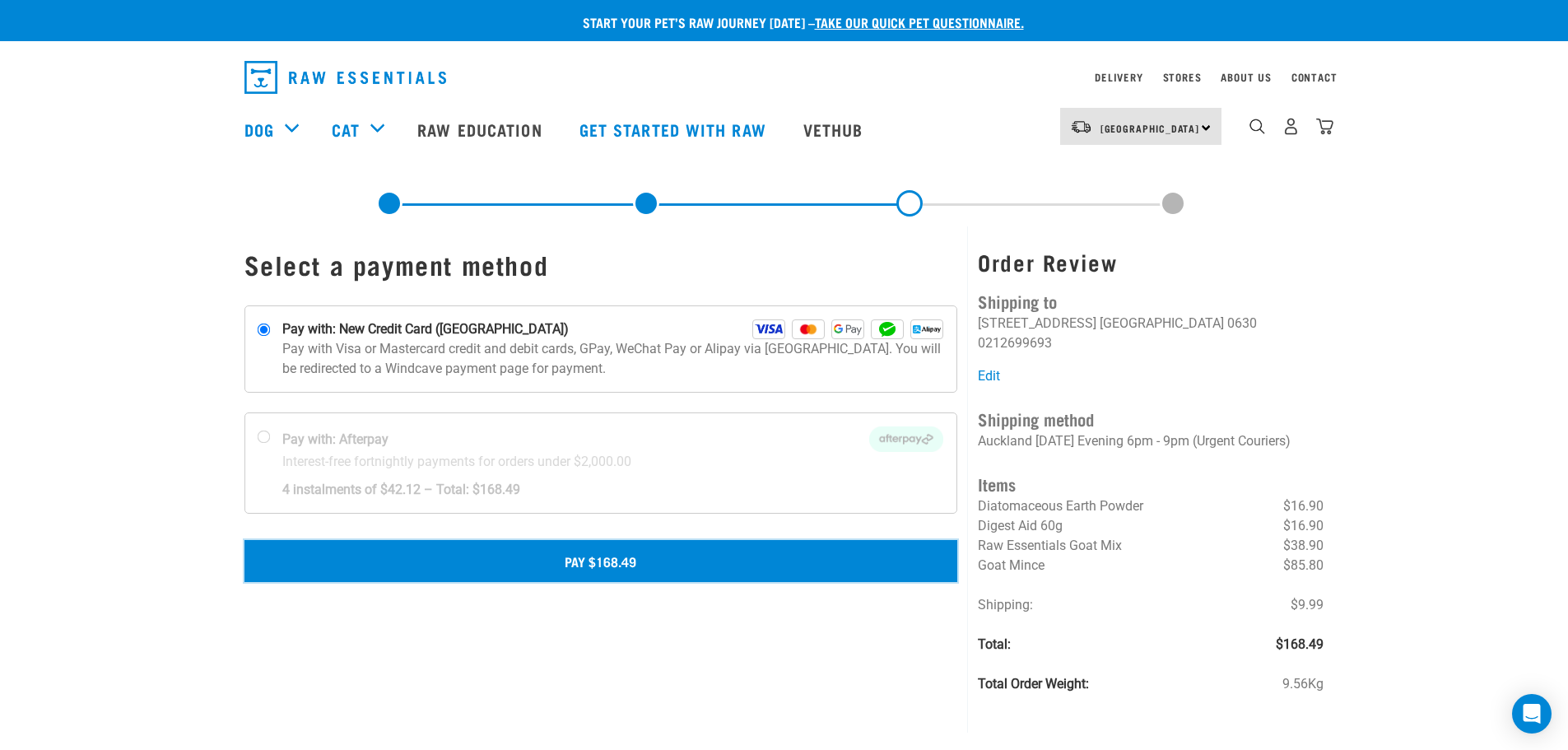
click at [592, 561] on button "Pay $168.49" at bounding box center [600, 560] width 713 height 41
